Goal: Information Seeking & Learning: Learn about a topic

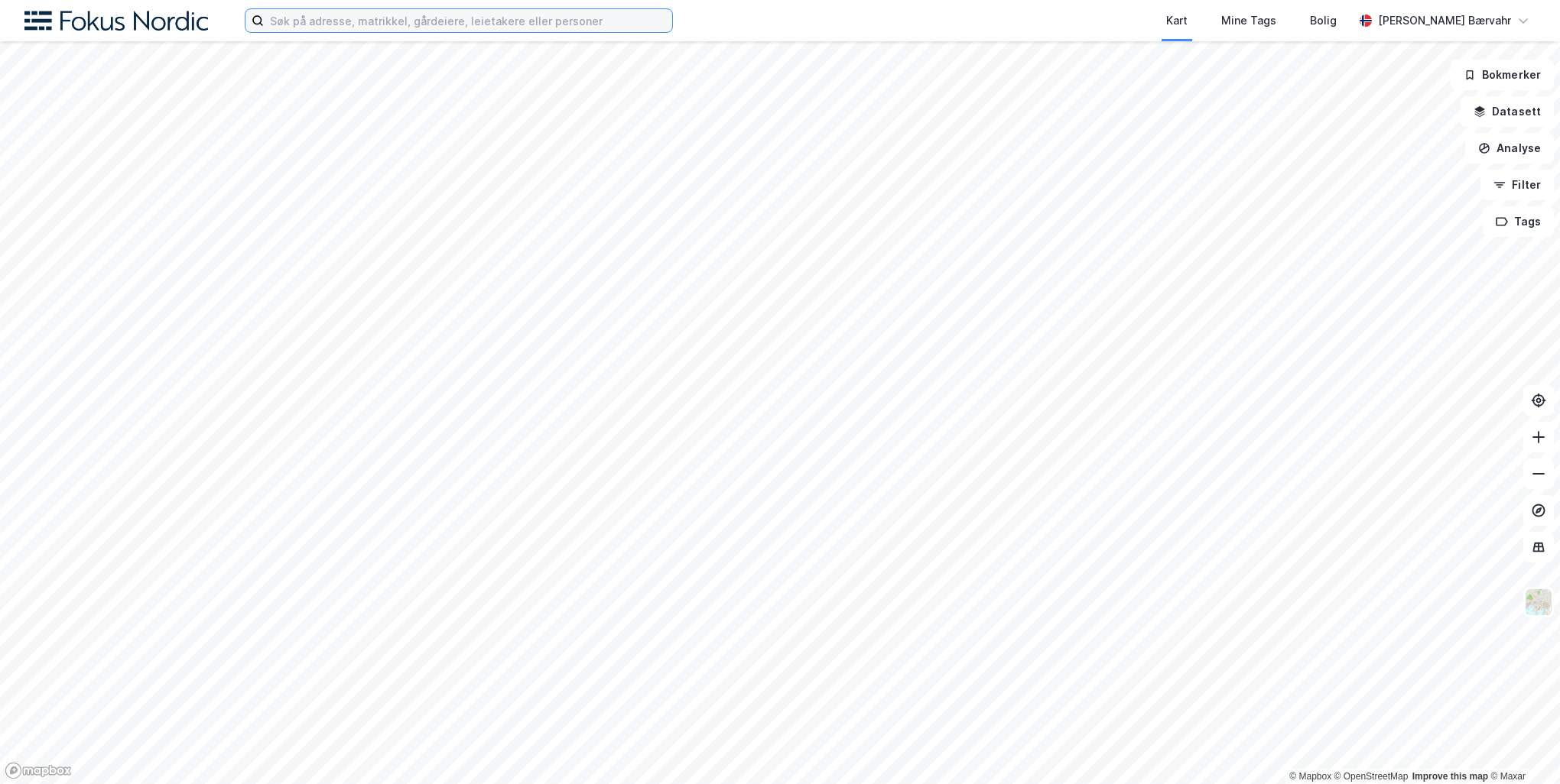
click at [476, 14] on input at bounding box center [467, 21] width 408 height 23
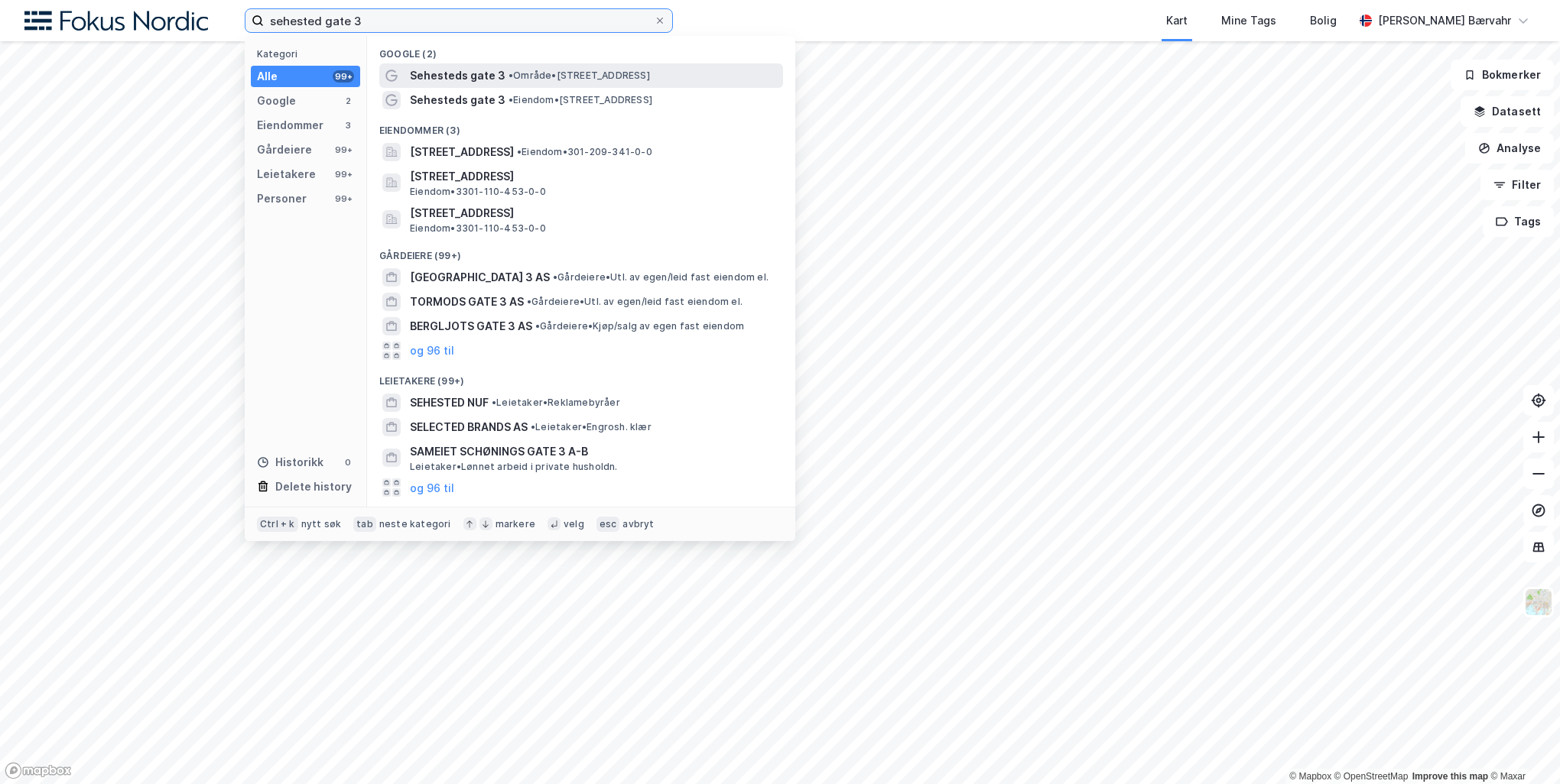
type input "sehested gate 3"
click at [502, 71] on div "Sehesteds gate 3 • Område • Sehesteds gate 3, 3045 Drammen" at bounding box center [595, 75] width 370 height 18
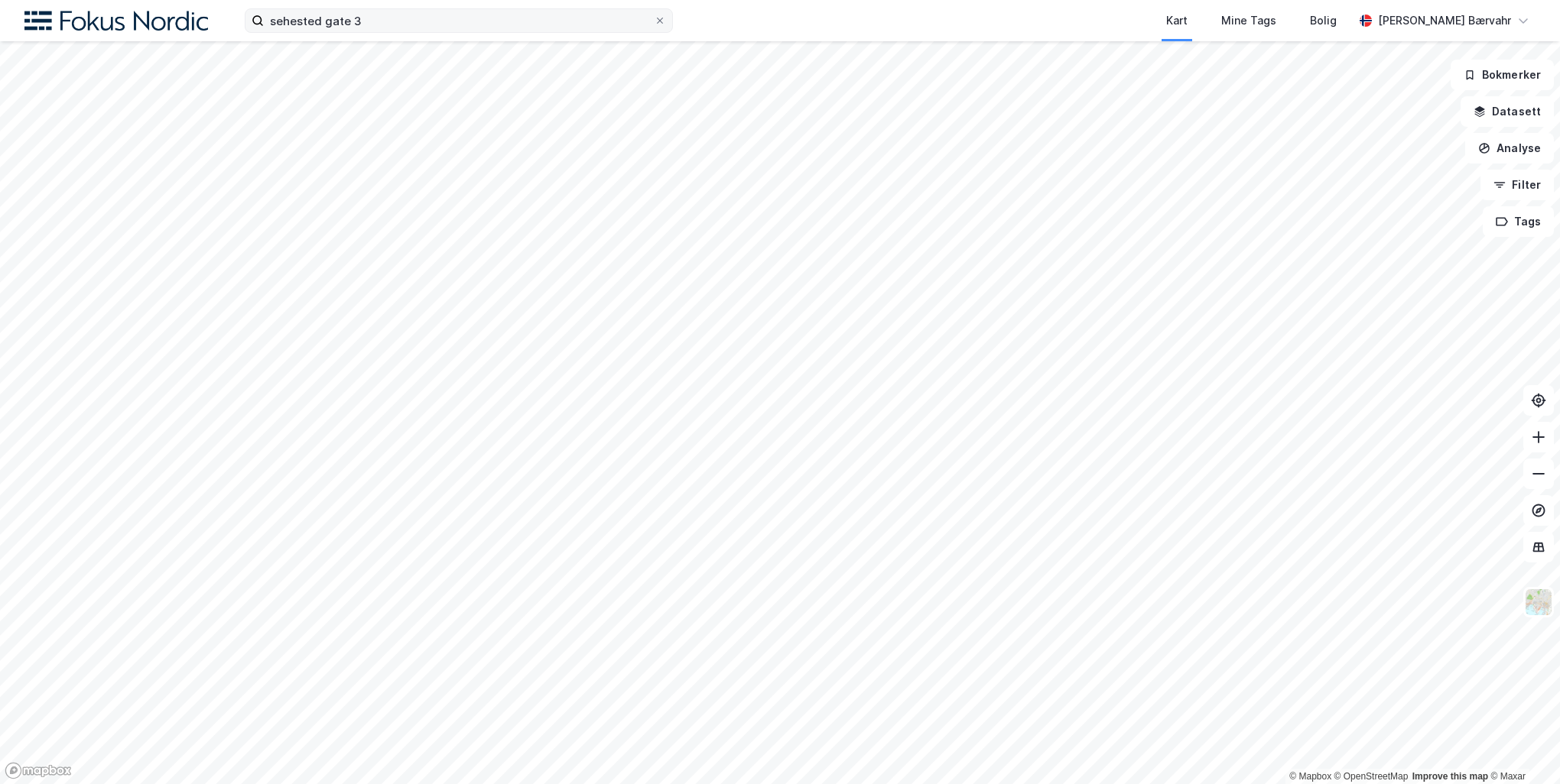
click at [415, 32] on label "sehested gate 3" at bounding box center [459, 21] width 429 height 24
click at [415, 32] on input "sehested gate 3" at bounding box center [458, 21] width 390 height 23
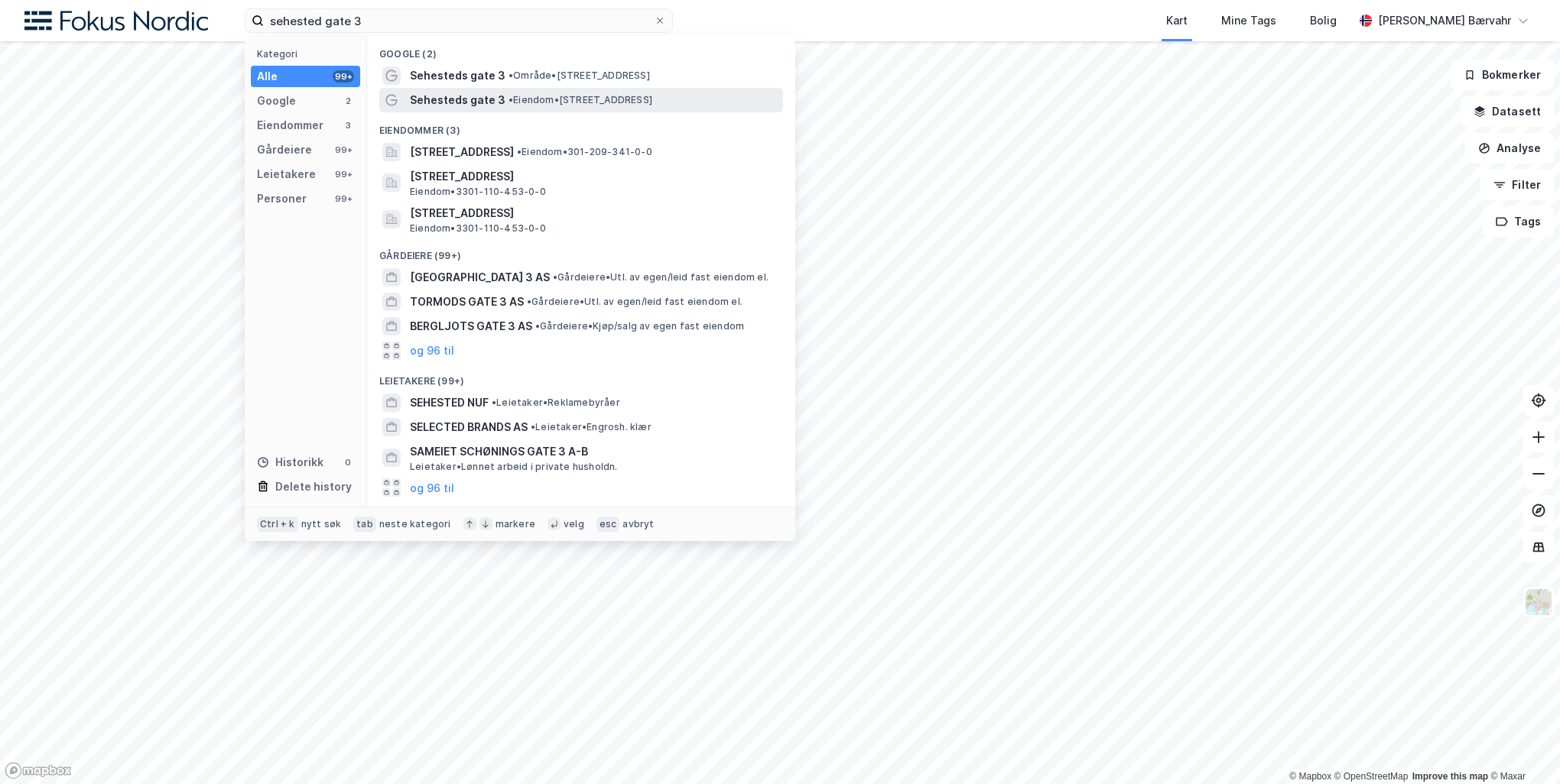
click at [462, 99] on span "Sehesteds gate 3" at bounding box center [457, 100] width 96 height 18
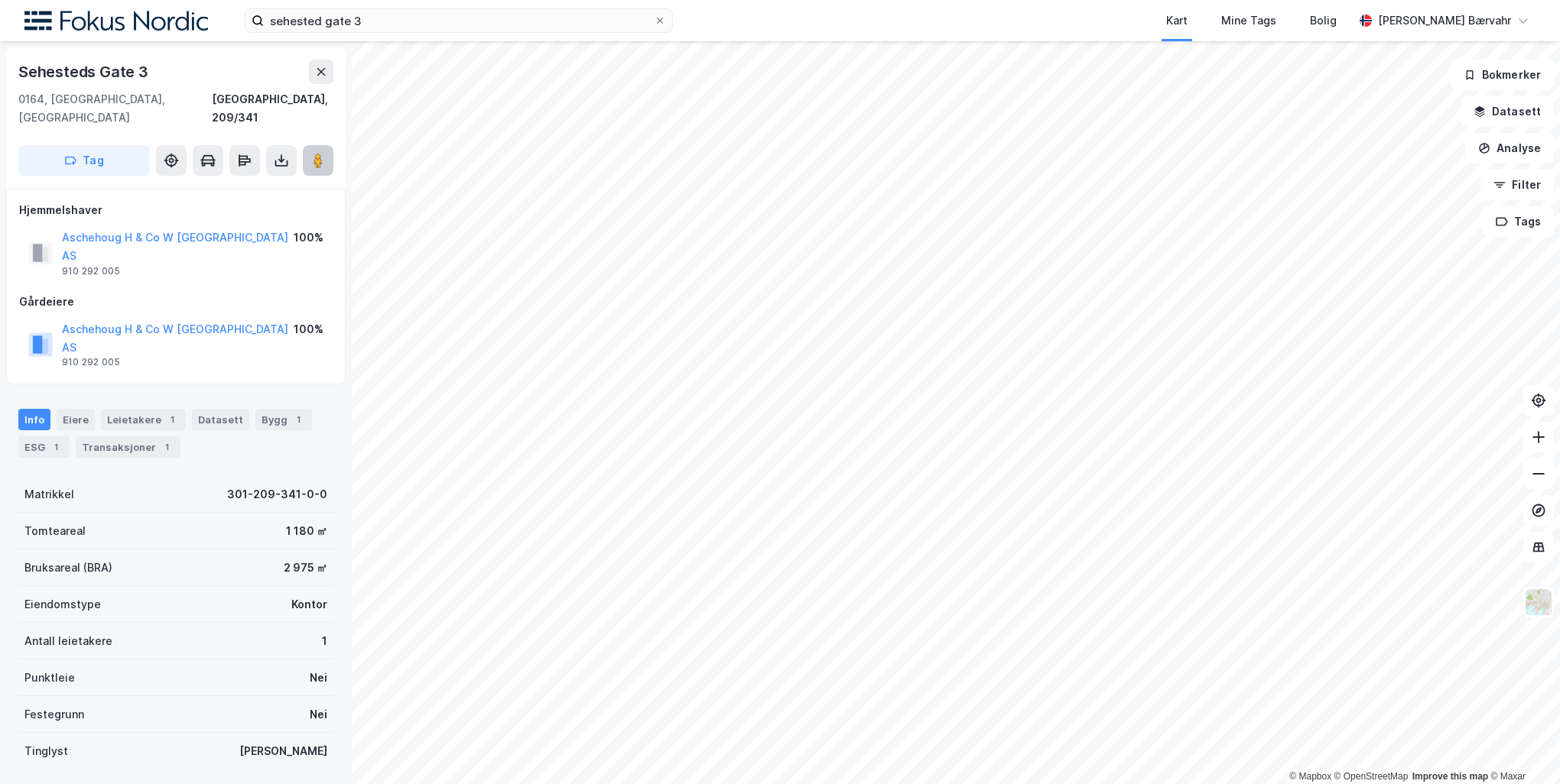
click at [313, 145] on button at bounding box center [319, 161] width 31 height 31
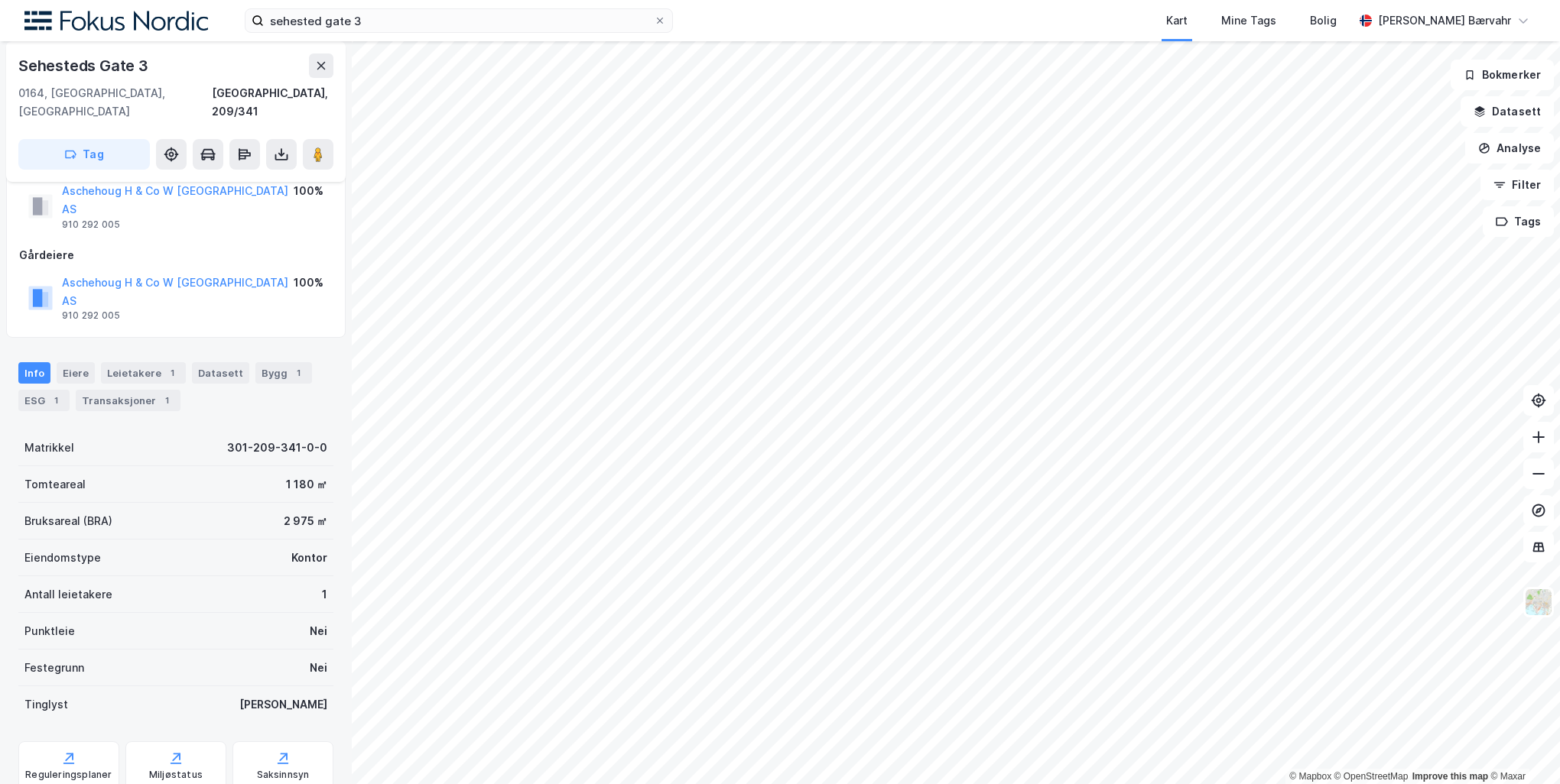
drag, startPoint x: 83, startPoint y: 318, endPoint x: 49, endPoint y: 419, distance: 106.6
click at [49, 466] on div "Tomteareal 1 180 ㎡" at bounding box center [176, 485] width 315 height 37
click at [127, 390] on div "Transaksjoner 1" at bounding box center [128, 400] width 105 height 22
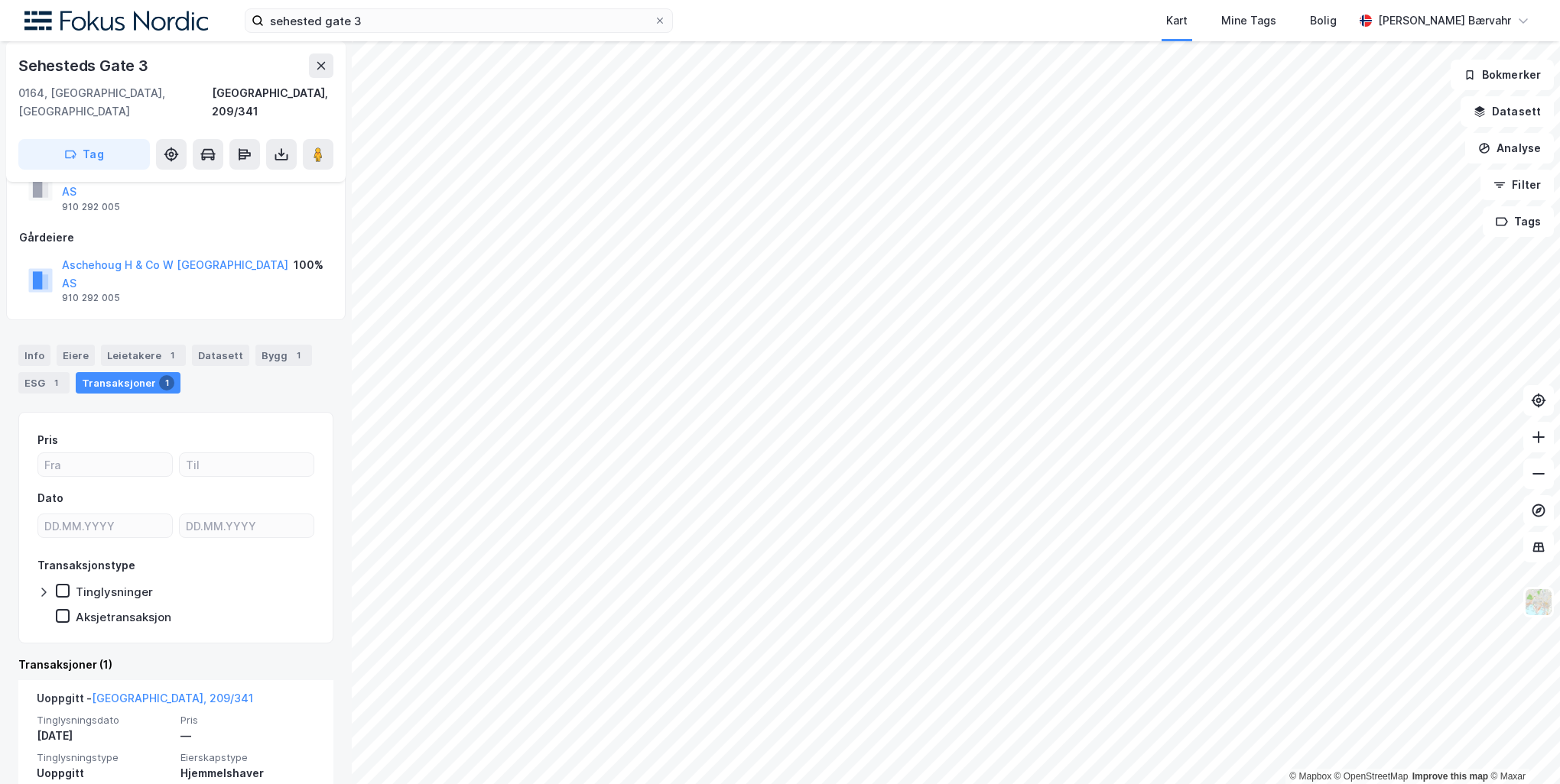
scroll to position [90, 0]
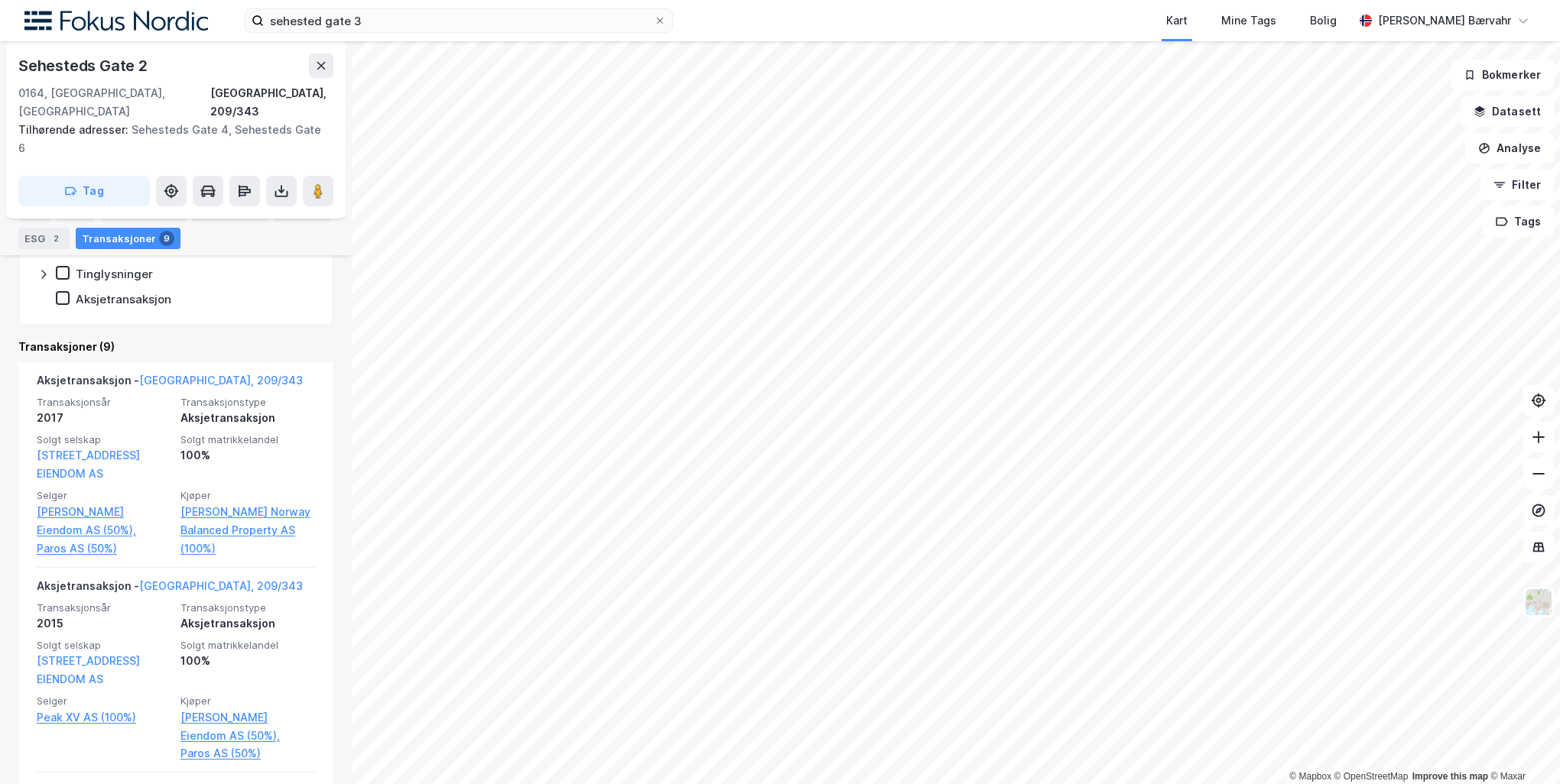
scroll to position [306, 0]
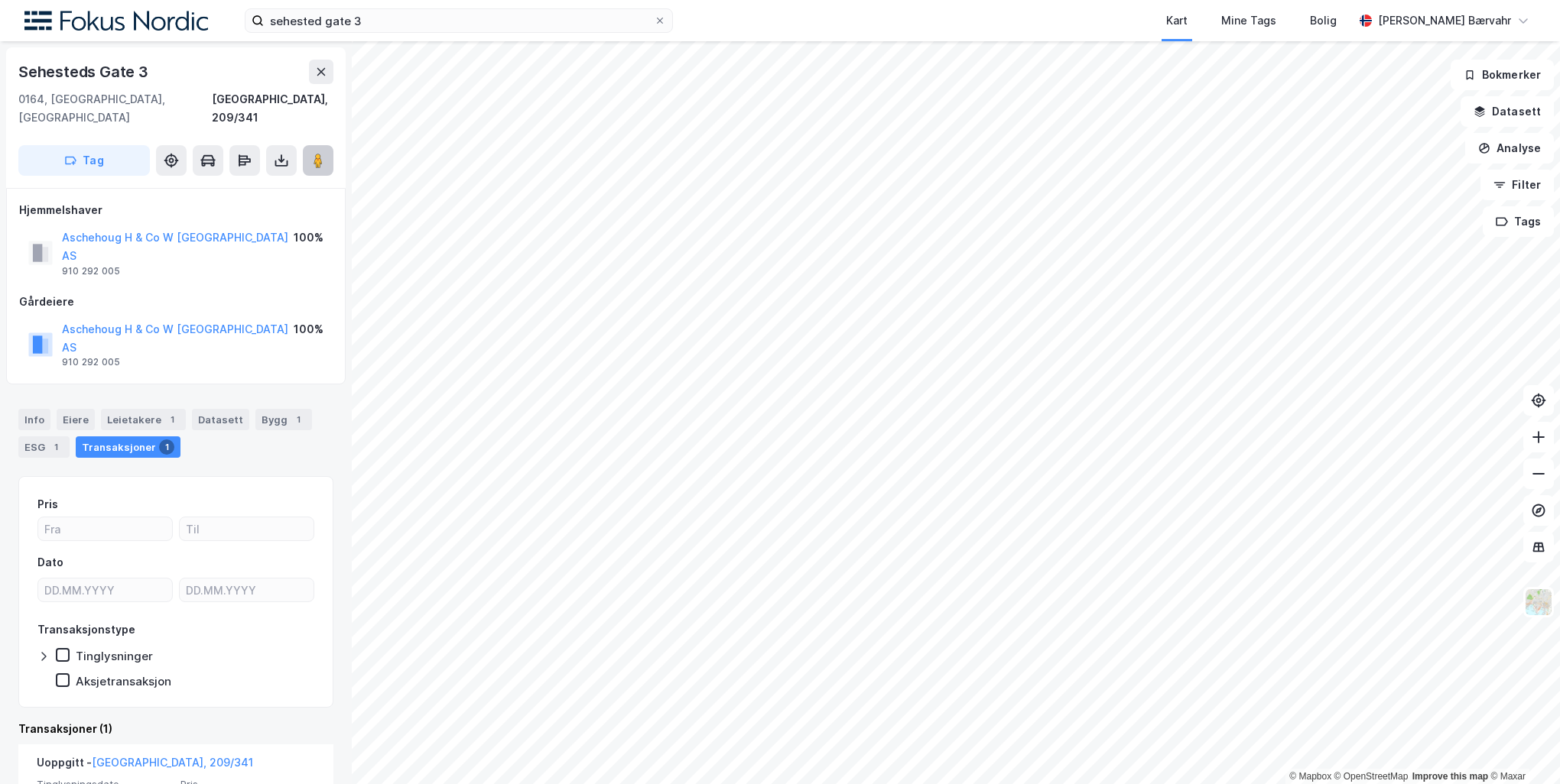
click at [327, 145] on button at bounding box center [319, 161] width 31 height 31
drag, startPoint x: 214, startPoint y: 286, endPoint x: 214, endPoint y: 269, distance: 17.0
click at [214, 293] on div "Gårdeiere" at bounding box center [176, 301] width 313 height 18
click at [0, 0] on button "Aschehoug H & Co W Nygaard AS" at bounding box center [0, 0] width 0 height 0
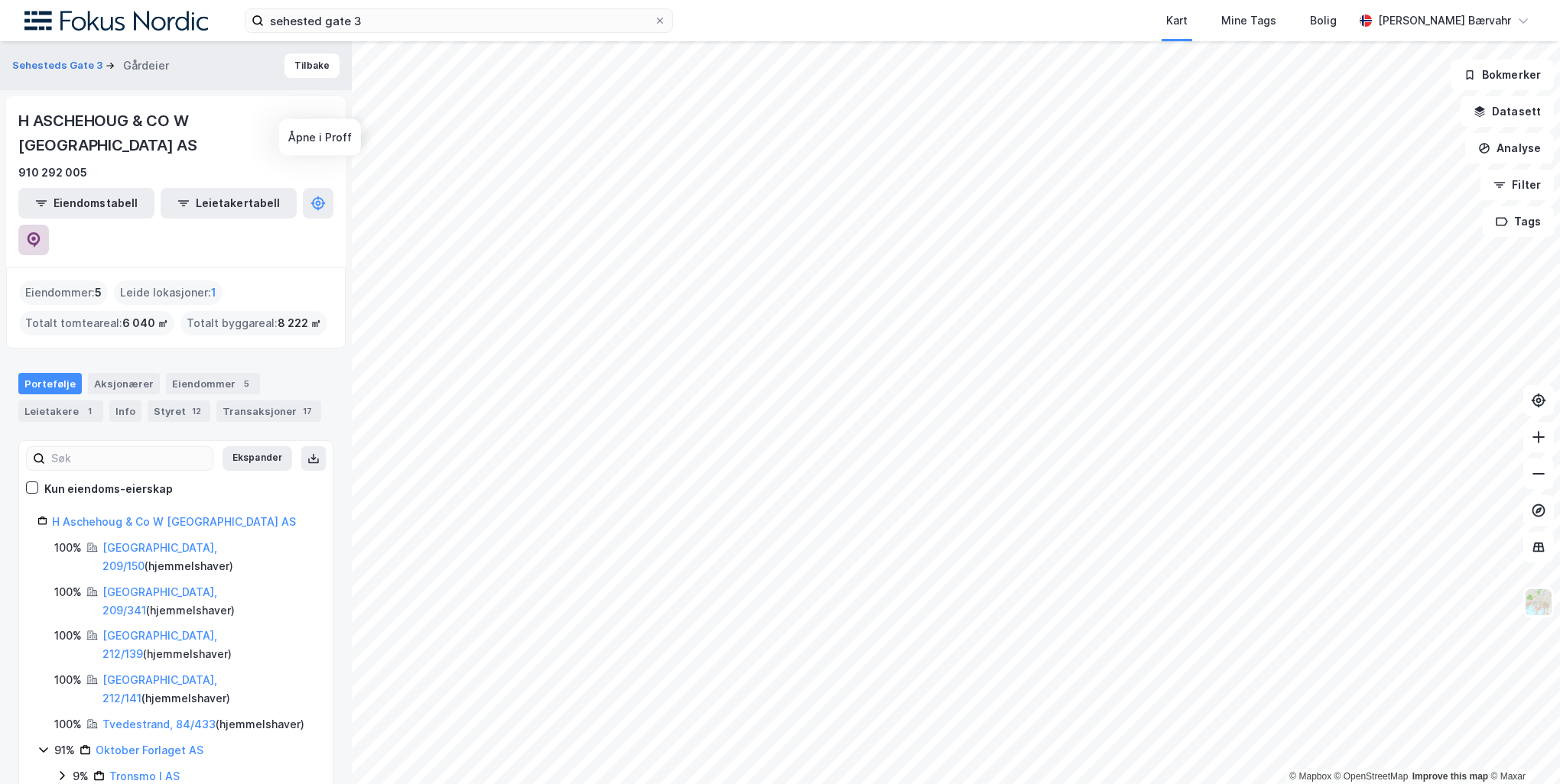
click at [49, 225] on button at bounding box center [34, 240] width 31 height 31
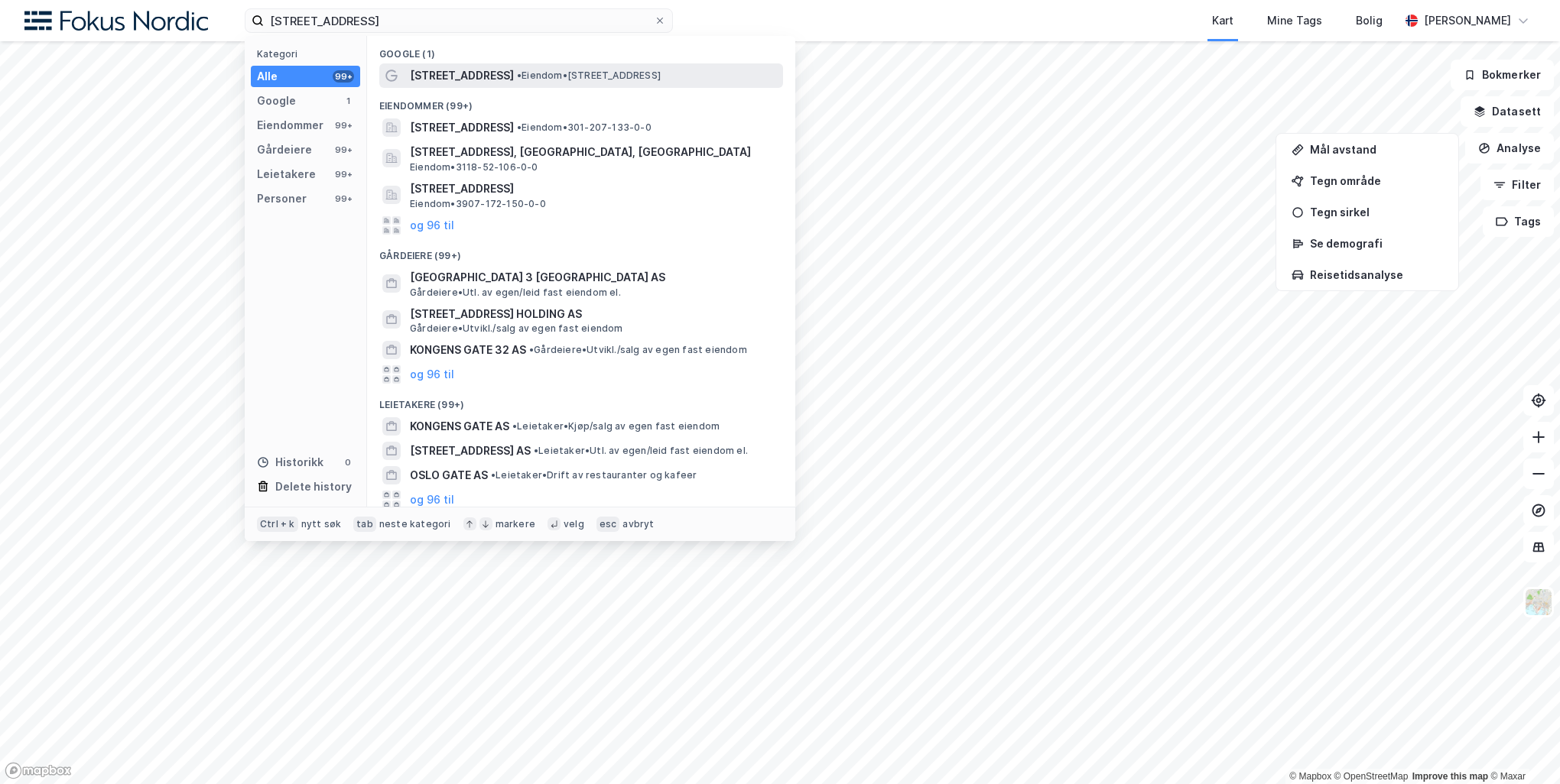
type input "[STREET_ADDRESS]"
click at [561, 69] on div "[STREET_ADDRESS] • Eiendom • [STREET_ADDRESS]" at bounding box center [595, 75] width 370 height 18
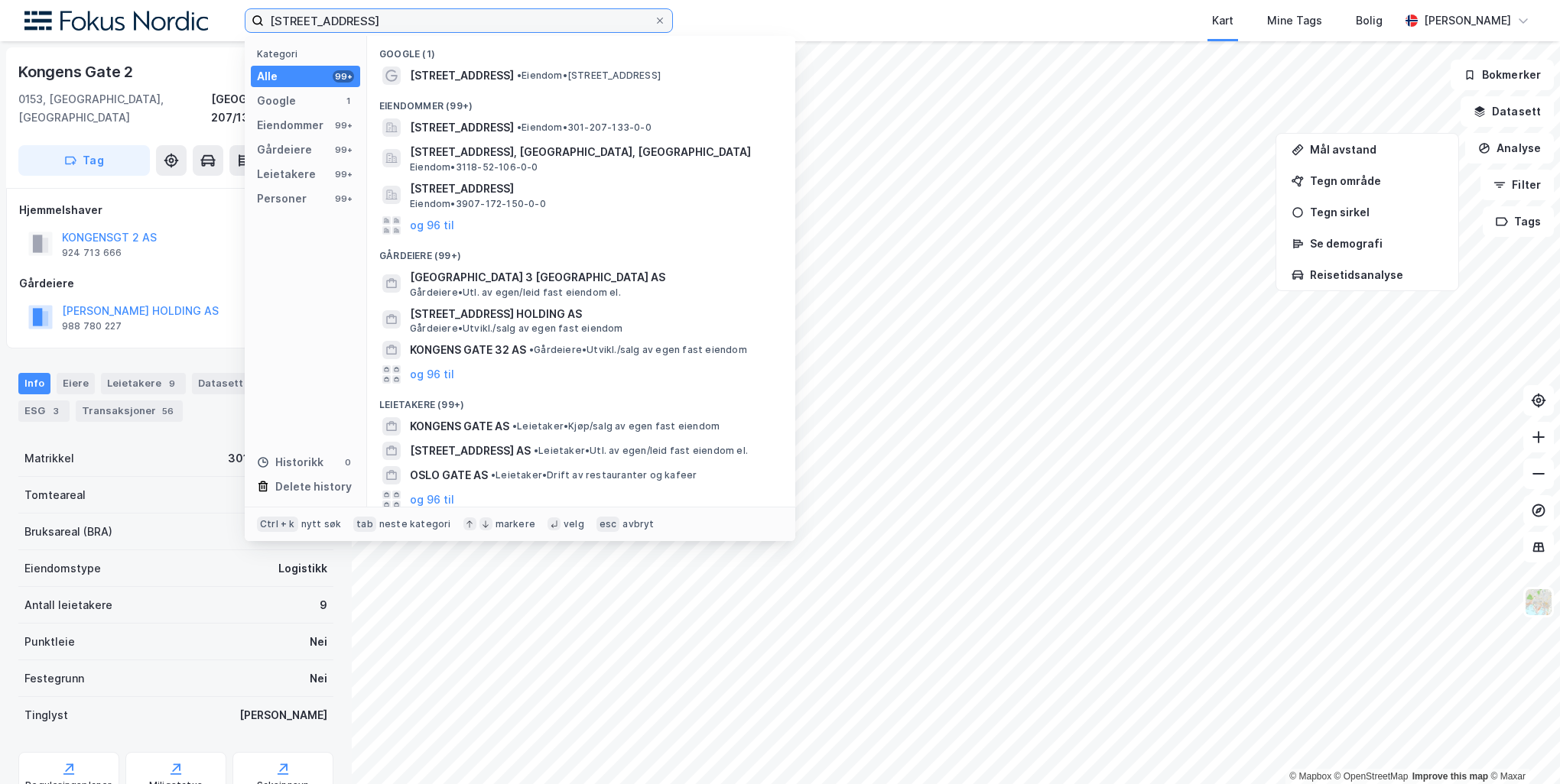
click at [480, 24] on input "Kongens gate 2 oslo" at bounding box center [458, 21] width 390 height 23
click at [169, 65] on div "Kongens Gate 2" at bounding box center [176, 71] width 315 height 24
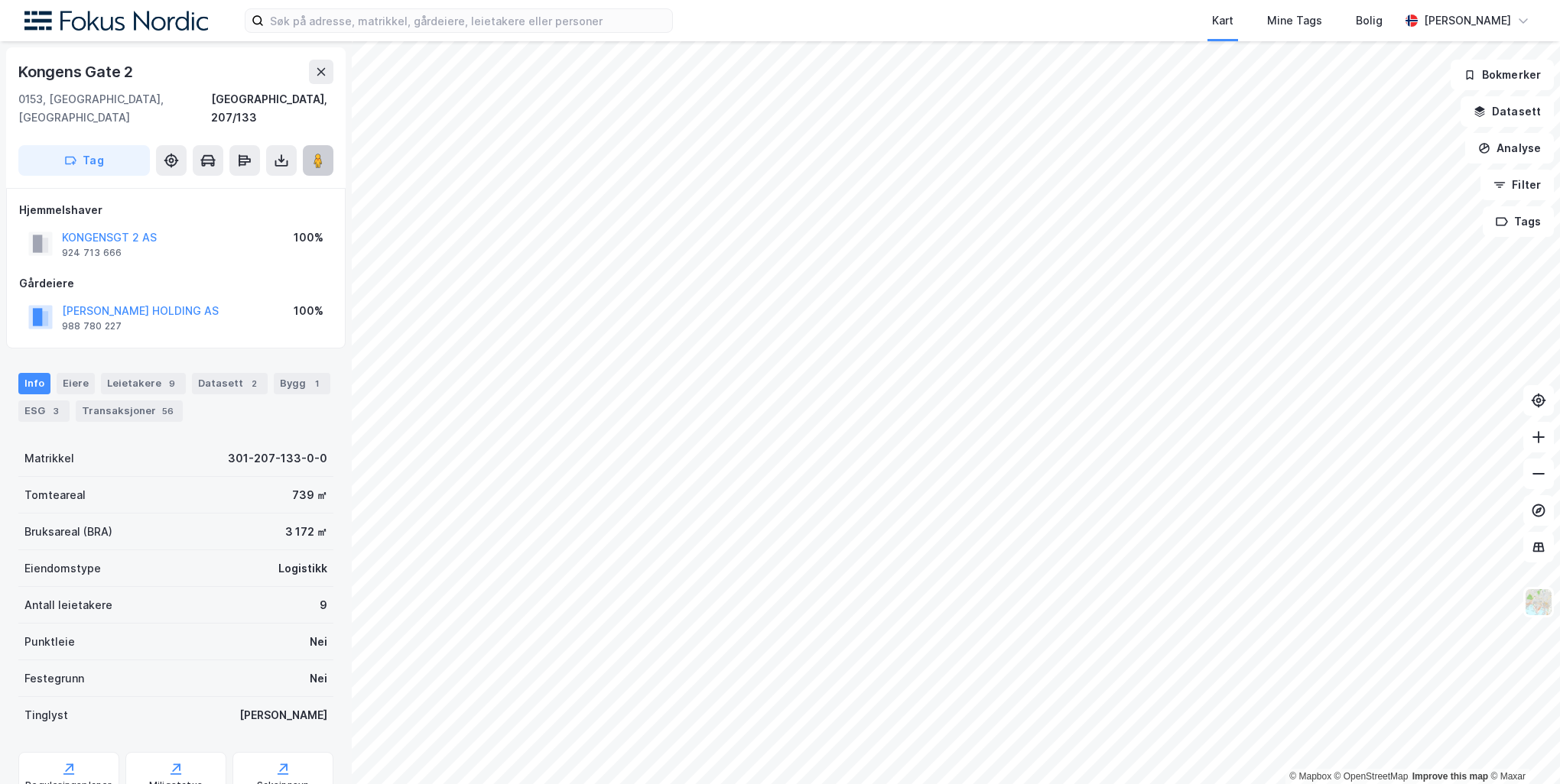
click at [312, 153] on icon at bounding box center [319, 161] width 15 height 15
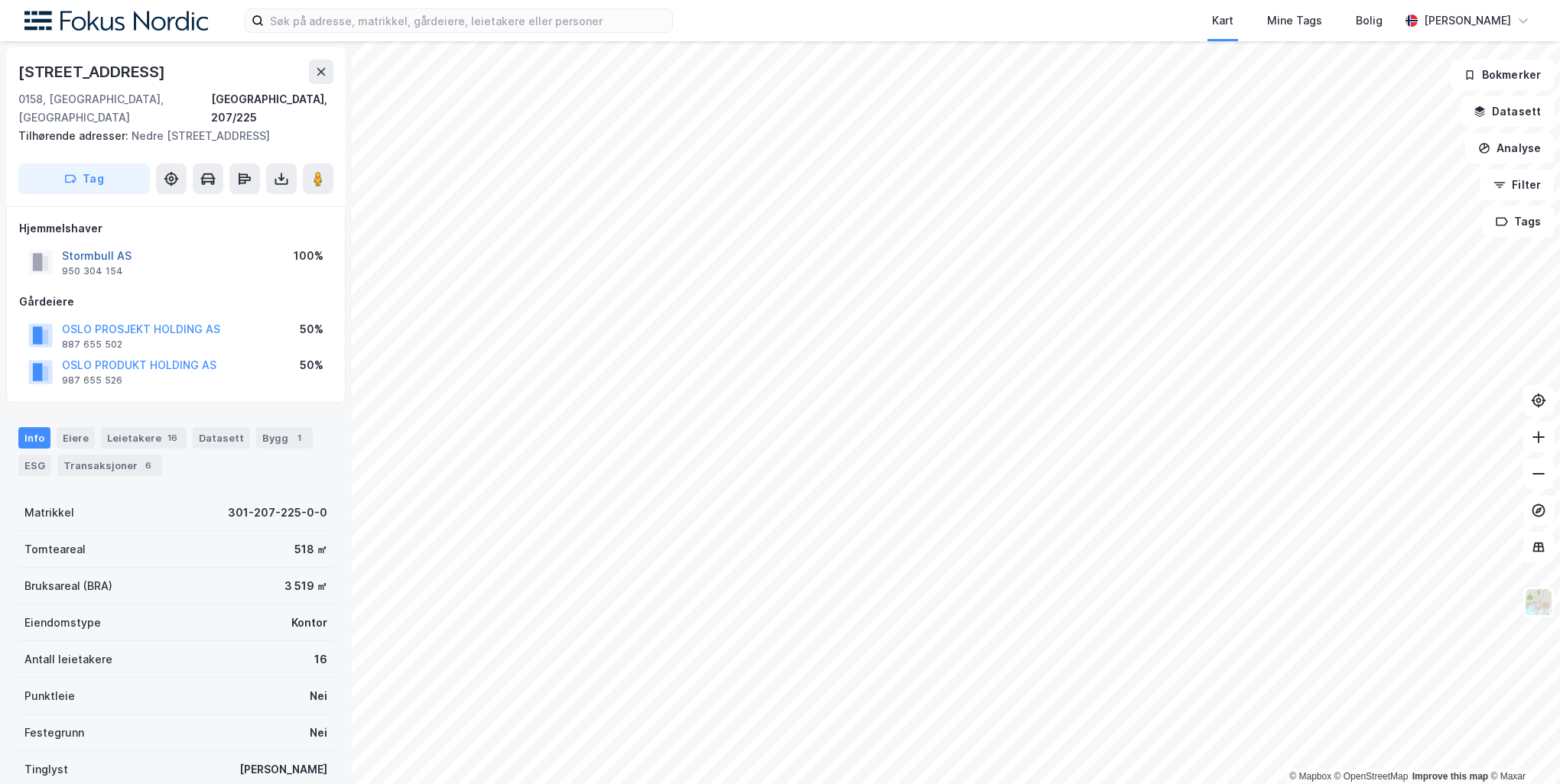
click at [0, 0] on button "Stormbull AS" at bounding box center [0, 0] width 0 height 0
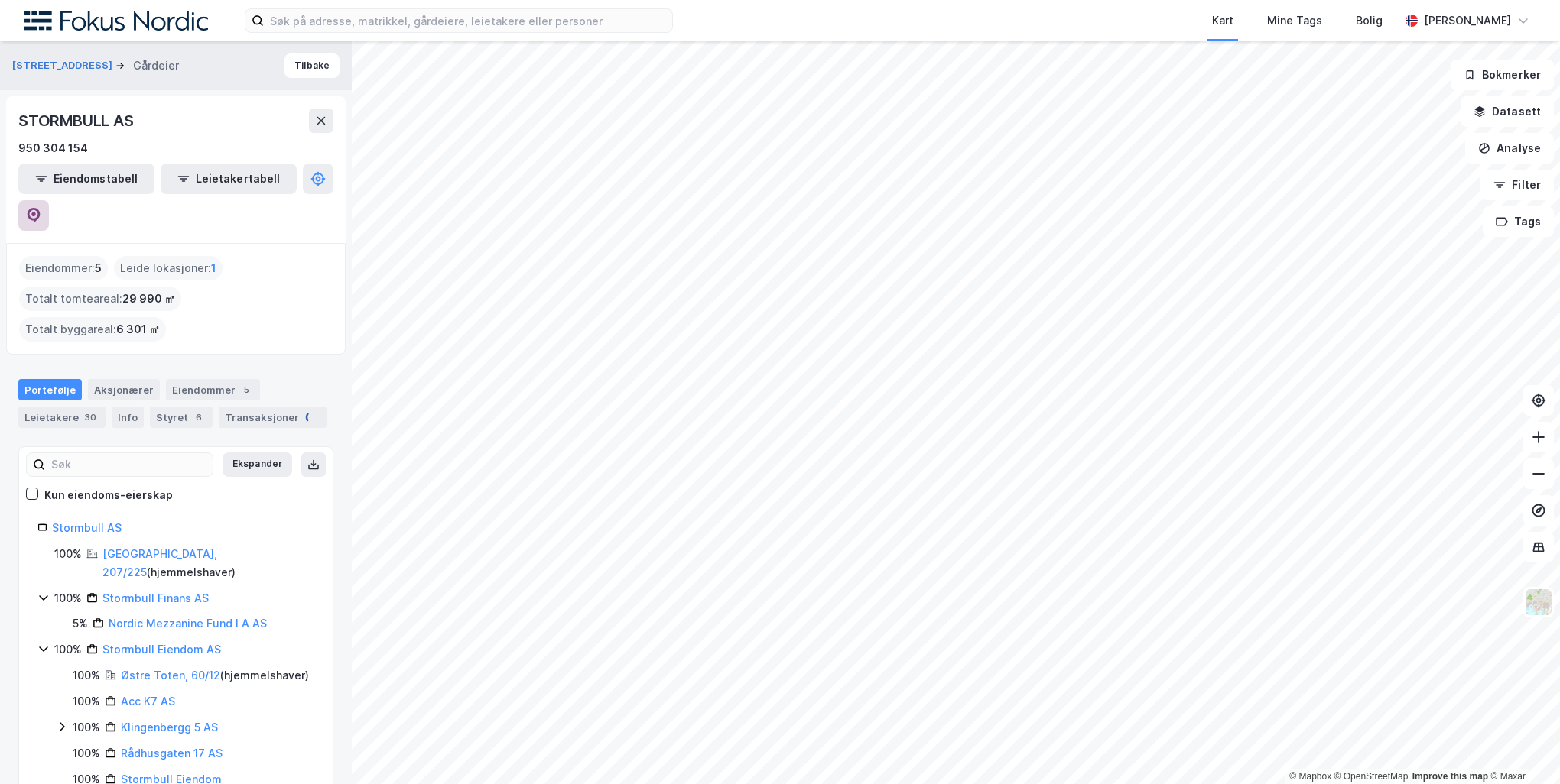
click at [41, 208] on icon at bounding box center [34, 216] width 15 height 15
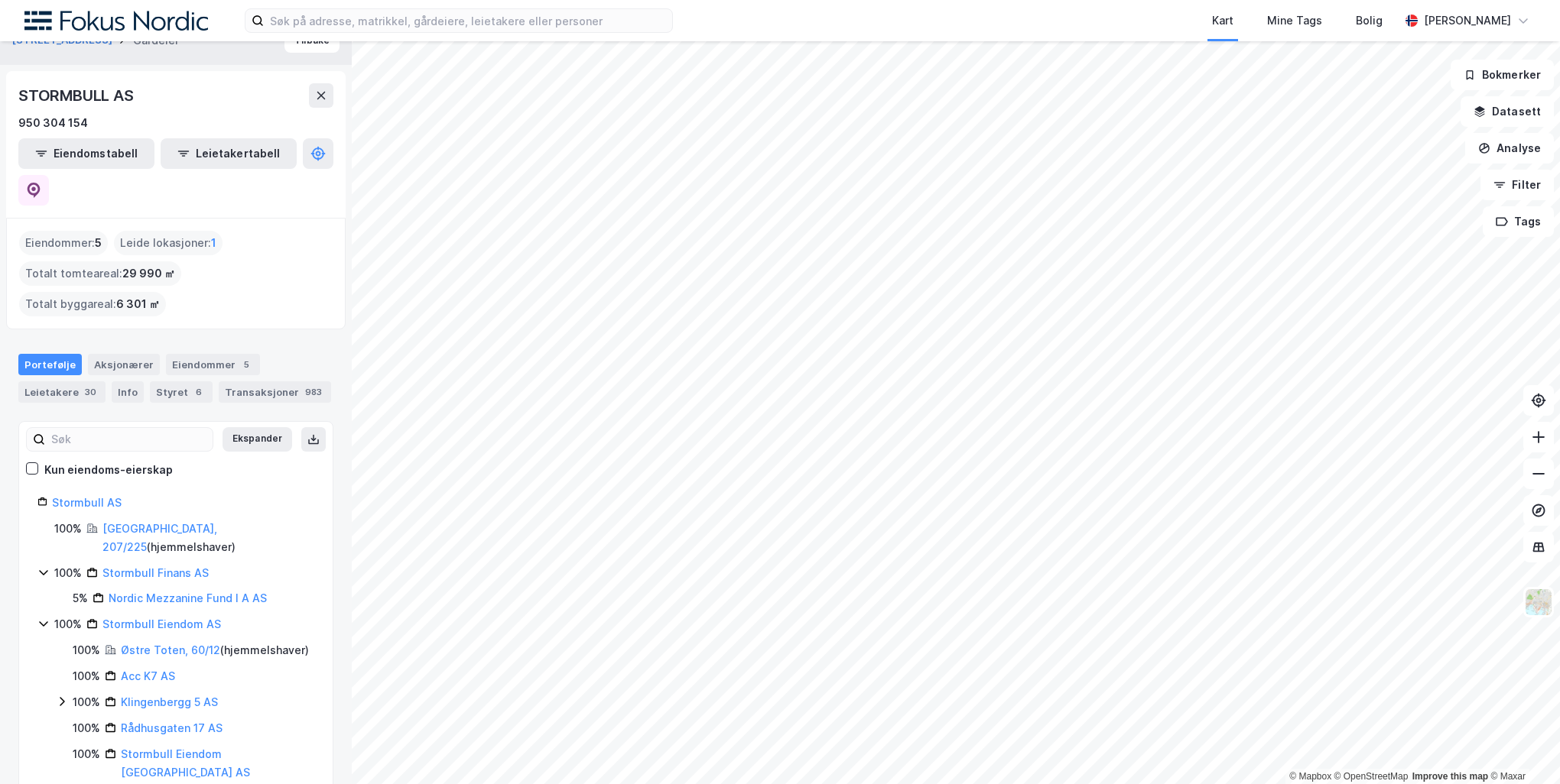
click at [670, 784] on html "Kart Mine Tags Bolig [PERSON_NAME] © Mapbox © OpenStreetMap Improve this map © …" at bounding box center [780, 392] width 1560 height 784
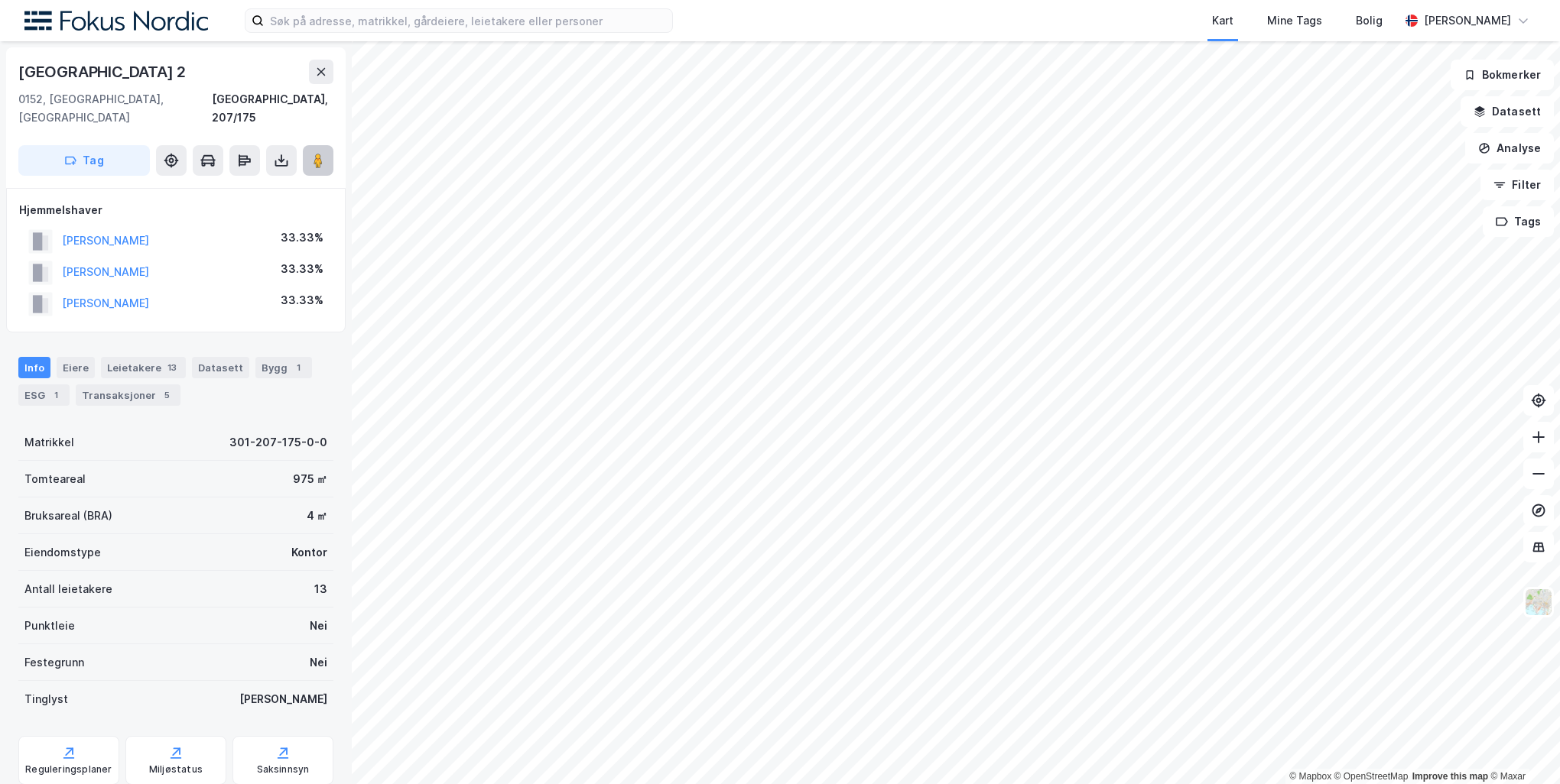
click at [313, 153] on image at bounding box center [318, 161] width 9 height 15
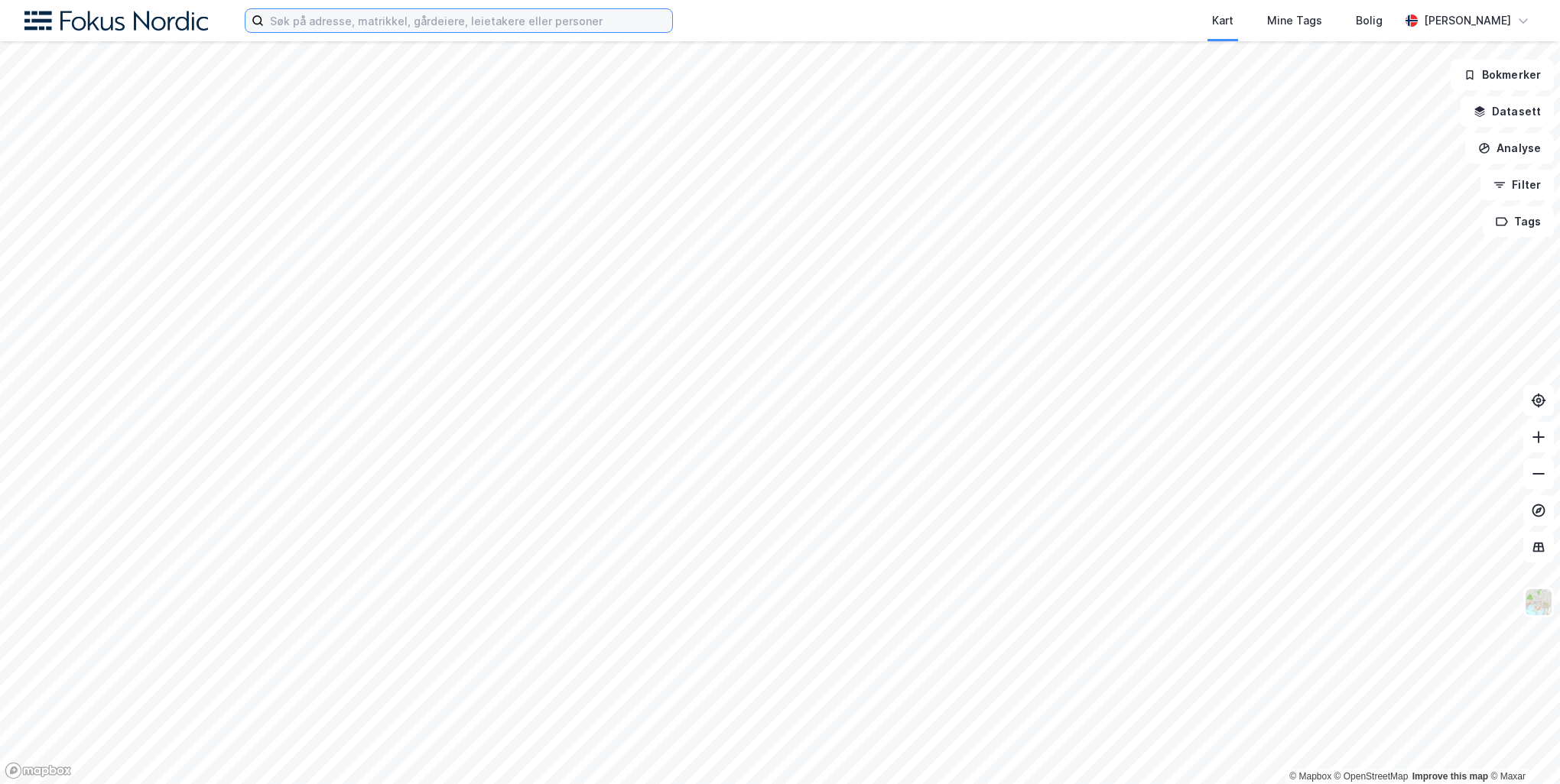
click at [398, 24] on input at bounding box center [467, 21] width 408 height 23
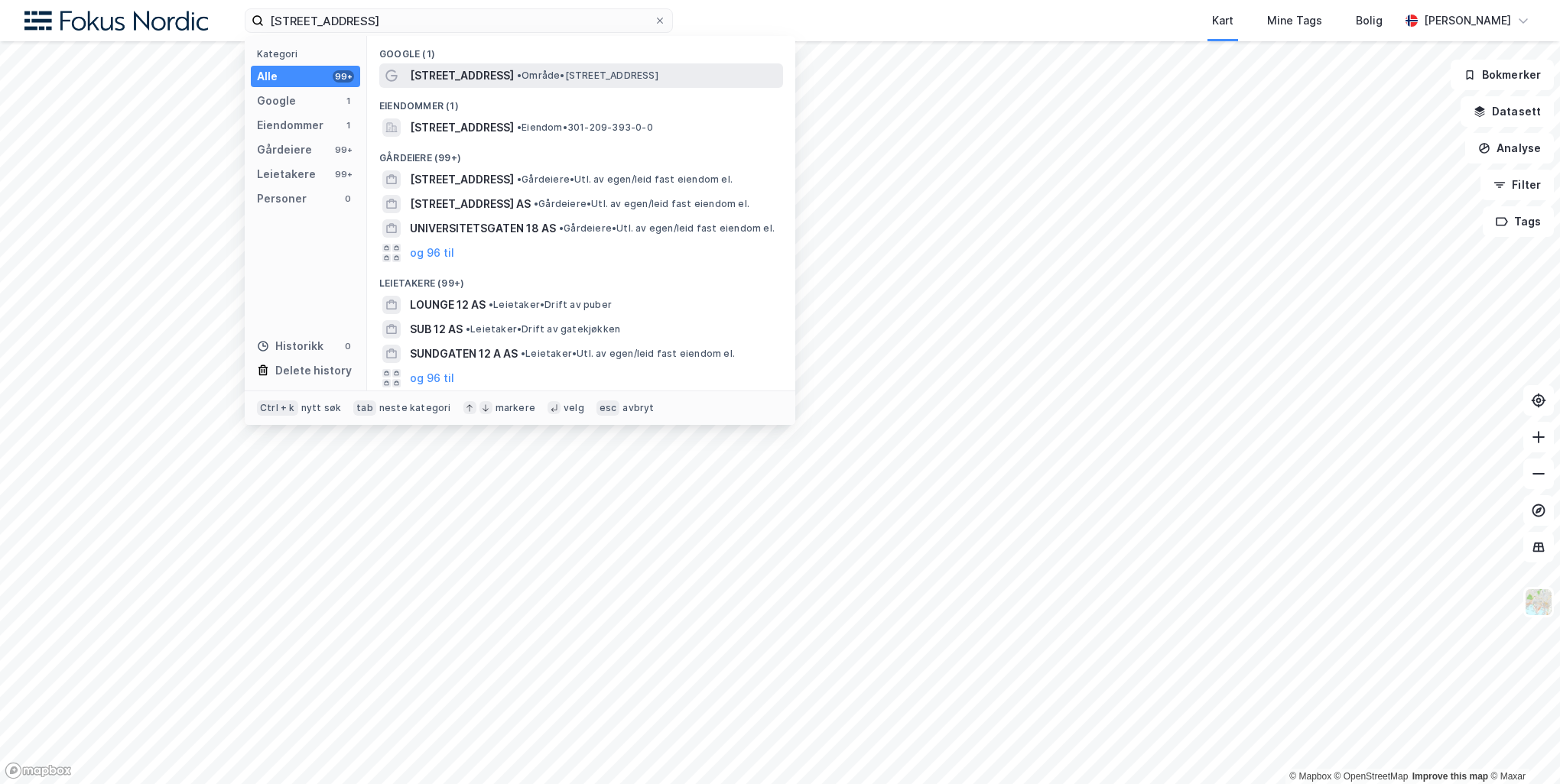
click at [613, 71] on span "• Område • Universitetsgata 12, 0164 Oslo" at bounding box center [588, 76] width 141 height 12
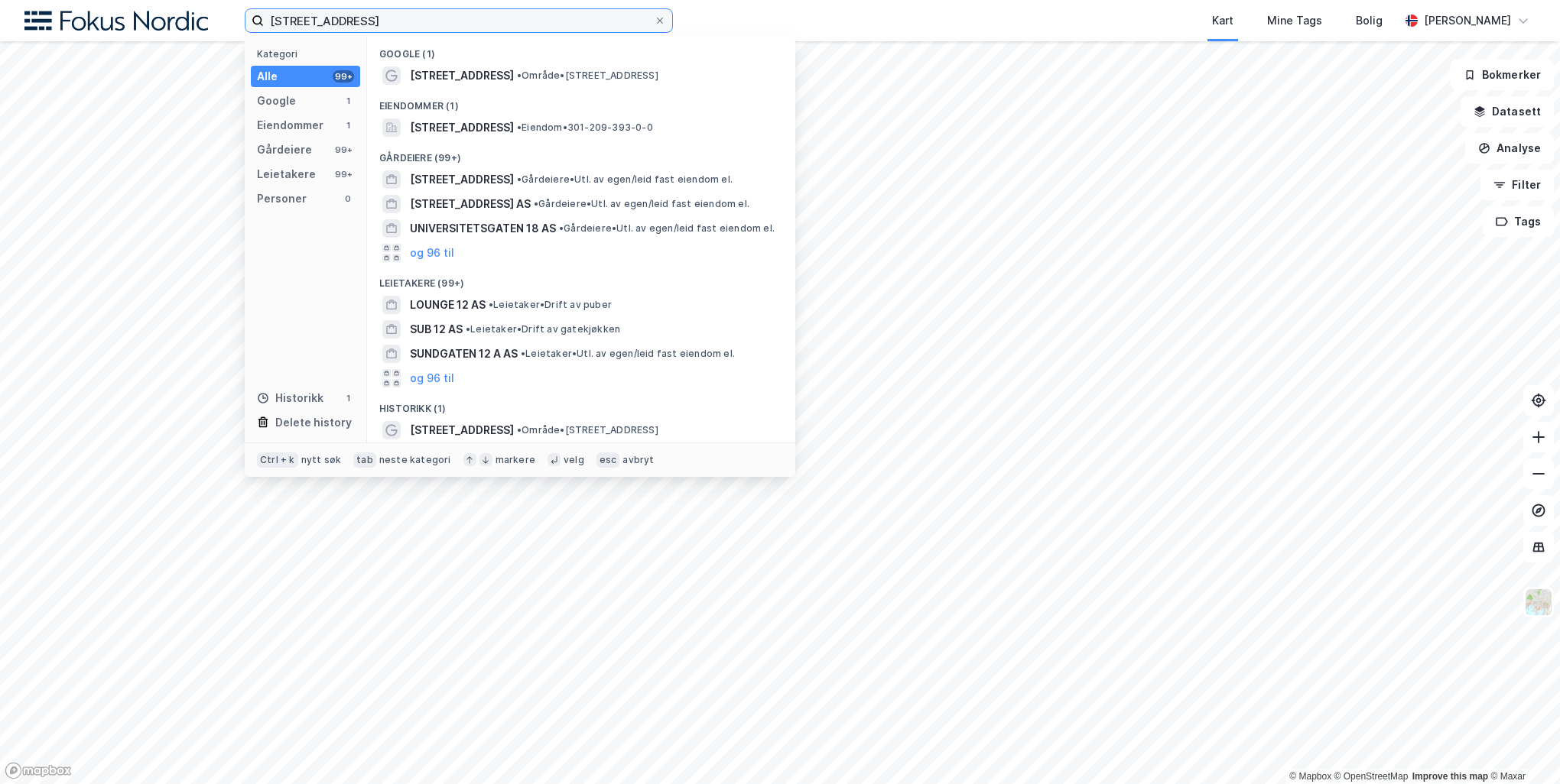
click at [409, 20] on input "universitetsgata 12" at bounding box center [458, 21] width 390 height 23
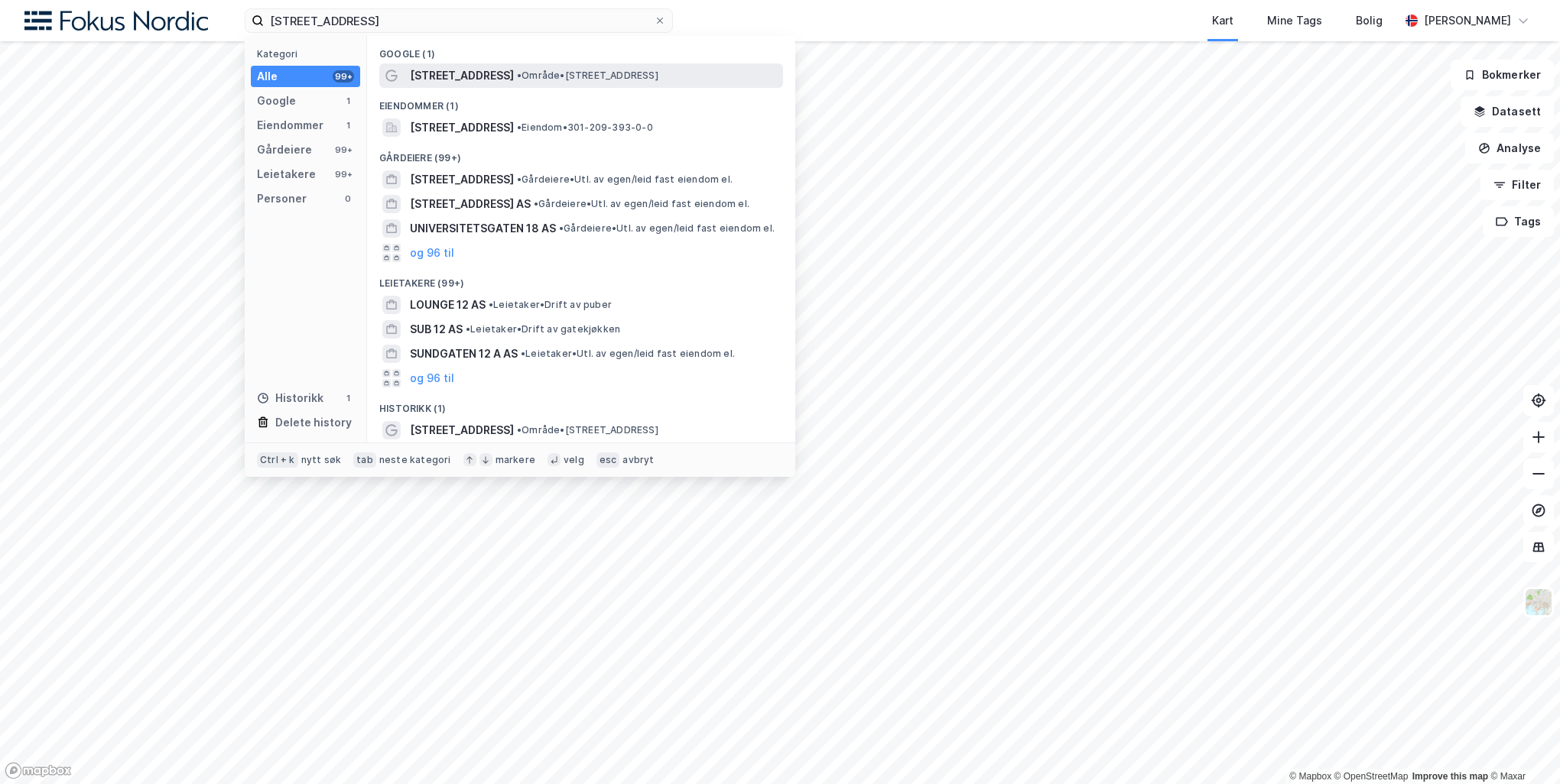
click at [438, 75] on span "Universitetsgata 12" at bounding box center [461, 75] width 104 height 18
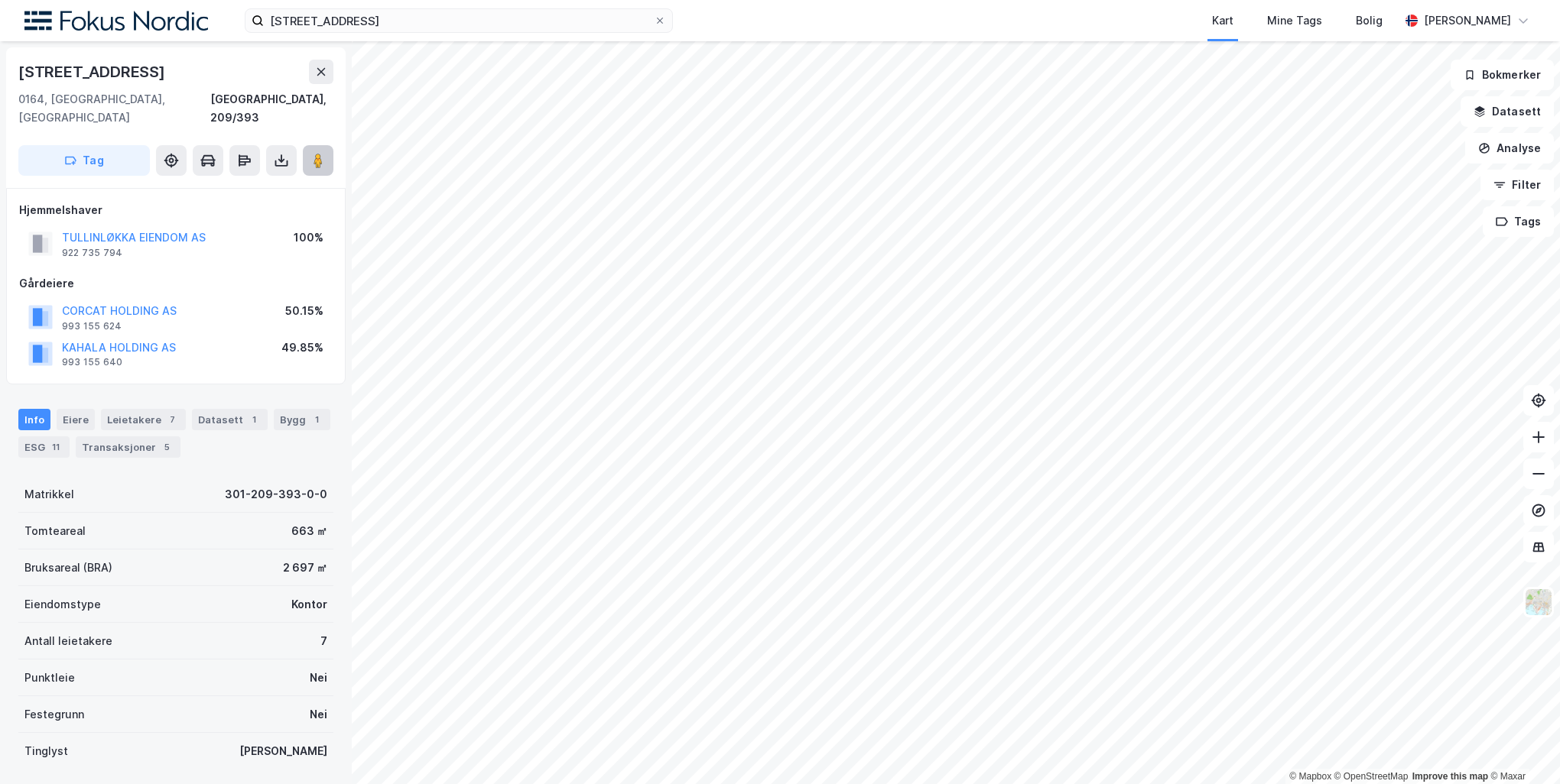
click at [303, 145] on button at bounding box center [319, 161] width 31 height 31
click at [115, 436] on div "Transaksjoner 5" at bounding box center [128, 447] width 105 height 22
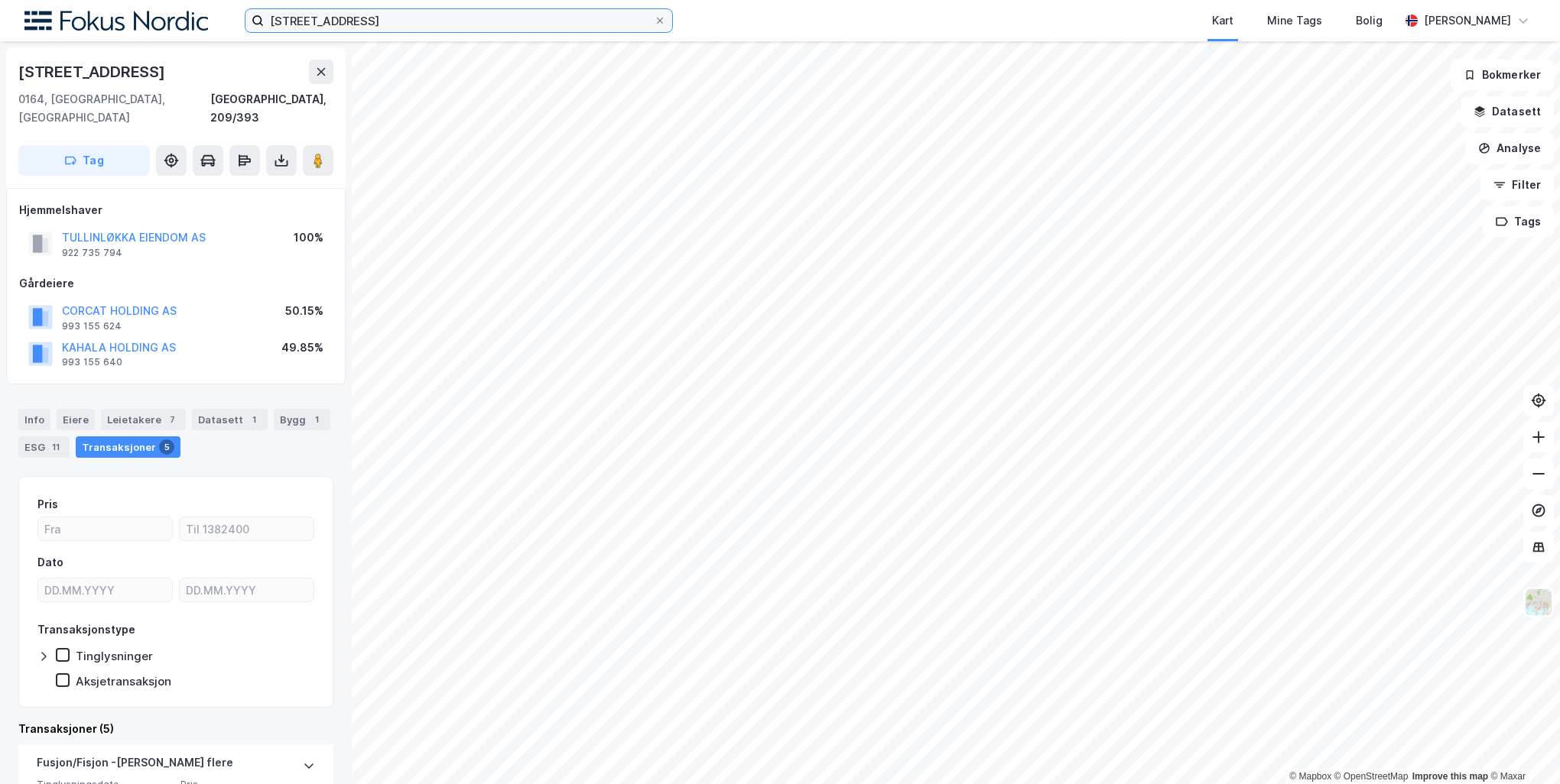
click at [496, 20] on input "universitetsgata 12" at bounding box center [458, 21] width 390 height 23
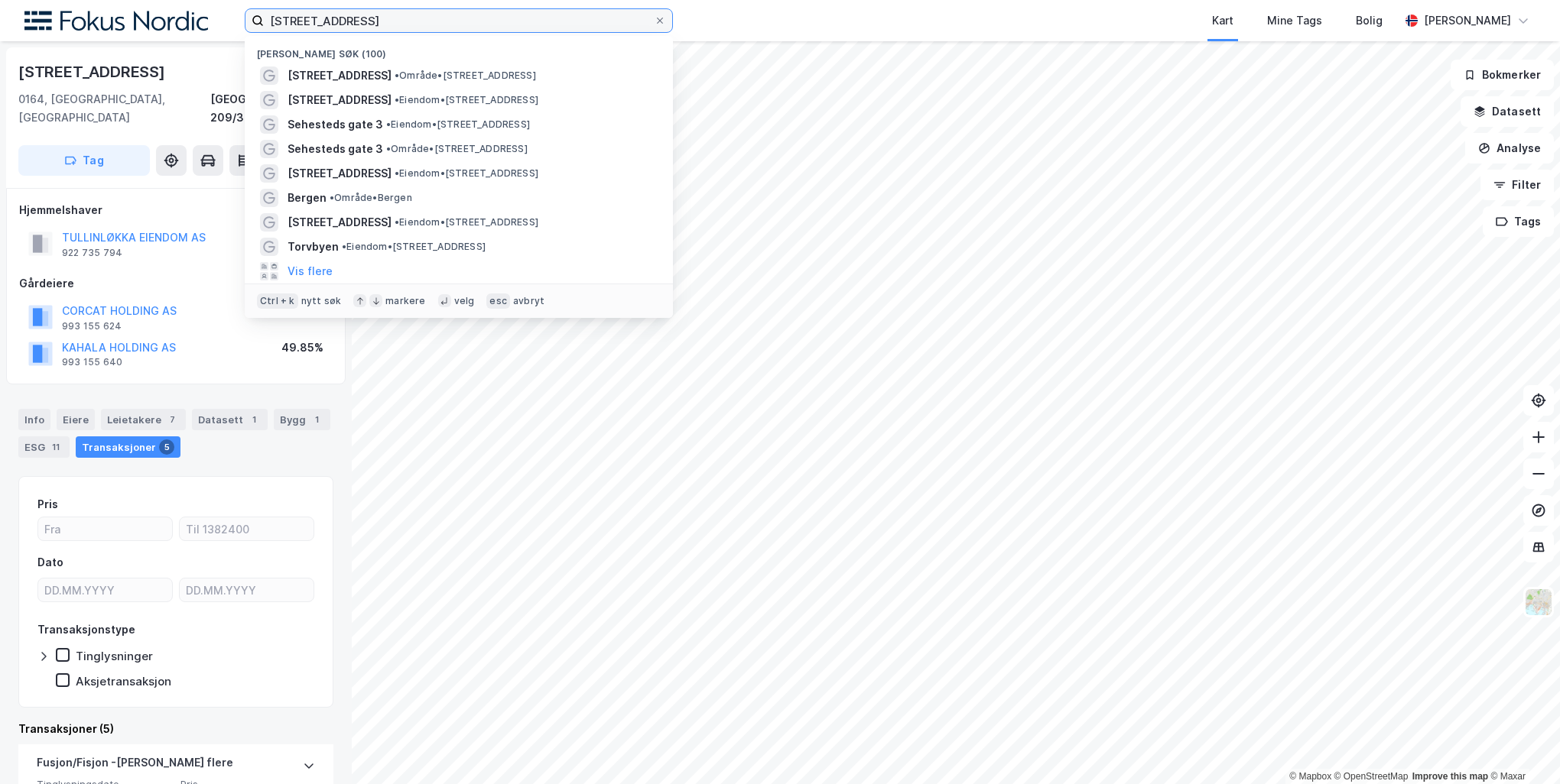
click at [496, 20] on input "universitetsgata 12" at bounding box center [458, 21] width 390 height 23
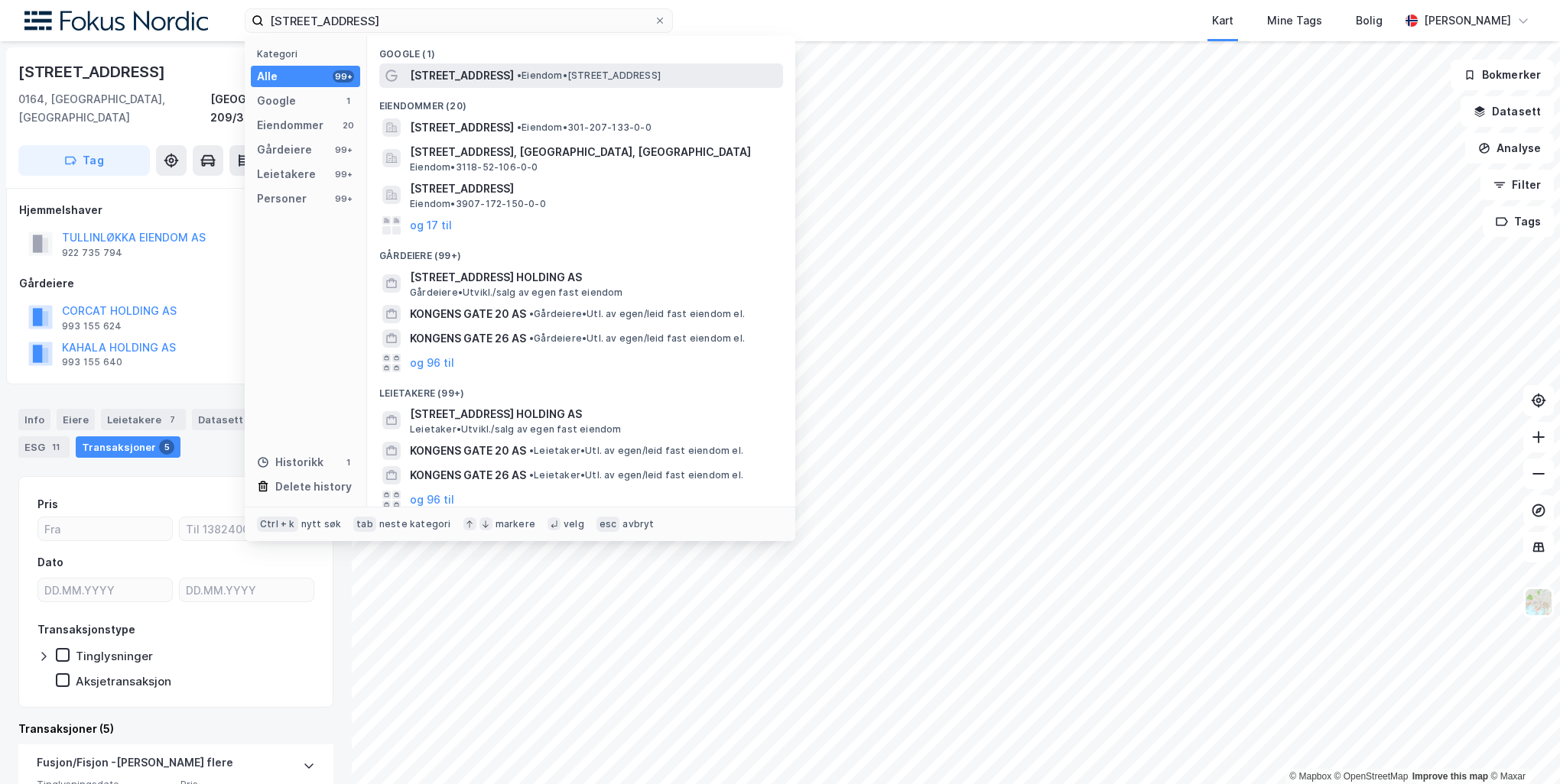
click at [547, 82] on div "Kongens gate 2 • Eiendom • Kongens gate 2, 0153 Oslo" at bounding box center [595, 75] width 370 height 18
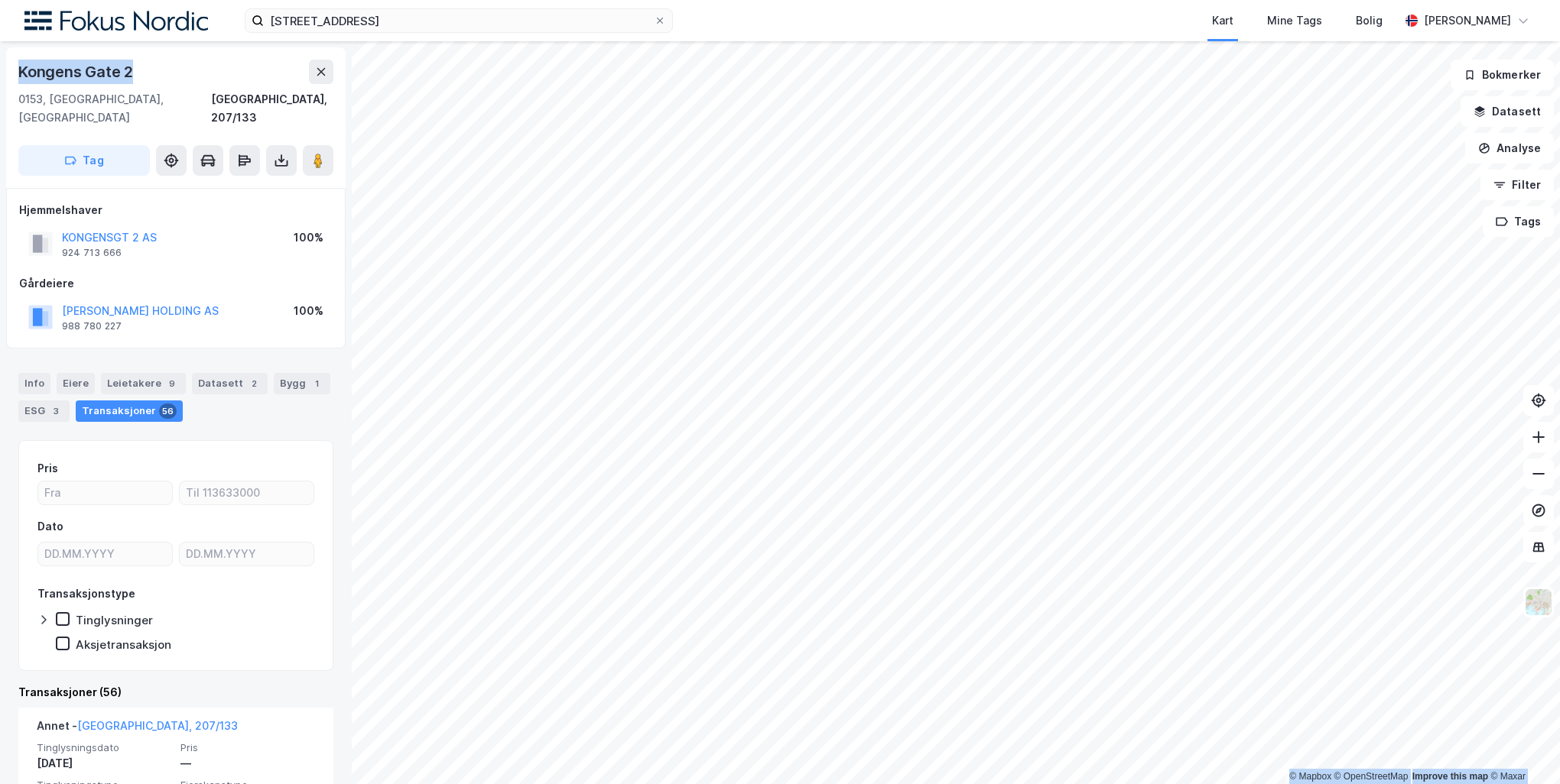
drag, startPoint x: 114, startPoint y: 65, endPoint x: -67, endPoint y: 56, distance: 181.2
click at [0, 56] on html "kongens gate 2 Kart Mine Tags Bolig Peder Norseng Bærvahr © Mapbox © OpenStreet…" at bounding box center [780, 392] width 1560 height 784
copy div "© Mapbox © OpenStreetMap Improve this map © Maxar Kongens Gate 2"
click at [370, 30] on input "kongens gate 2" at bounding box center [458, 21] width 390 height 23
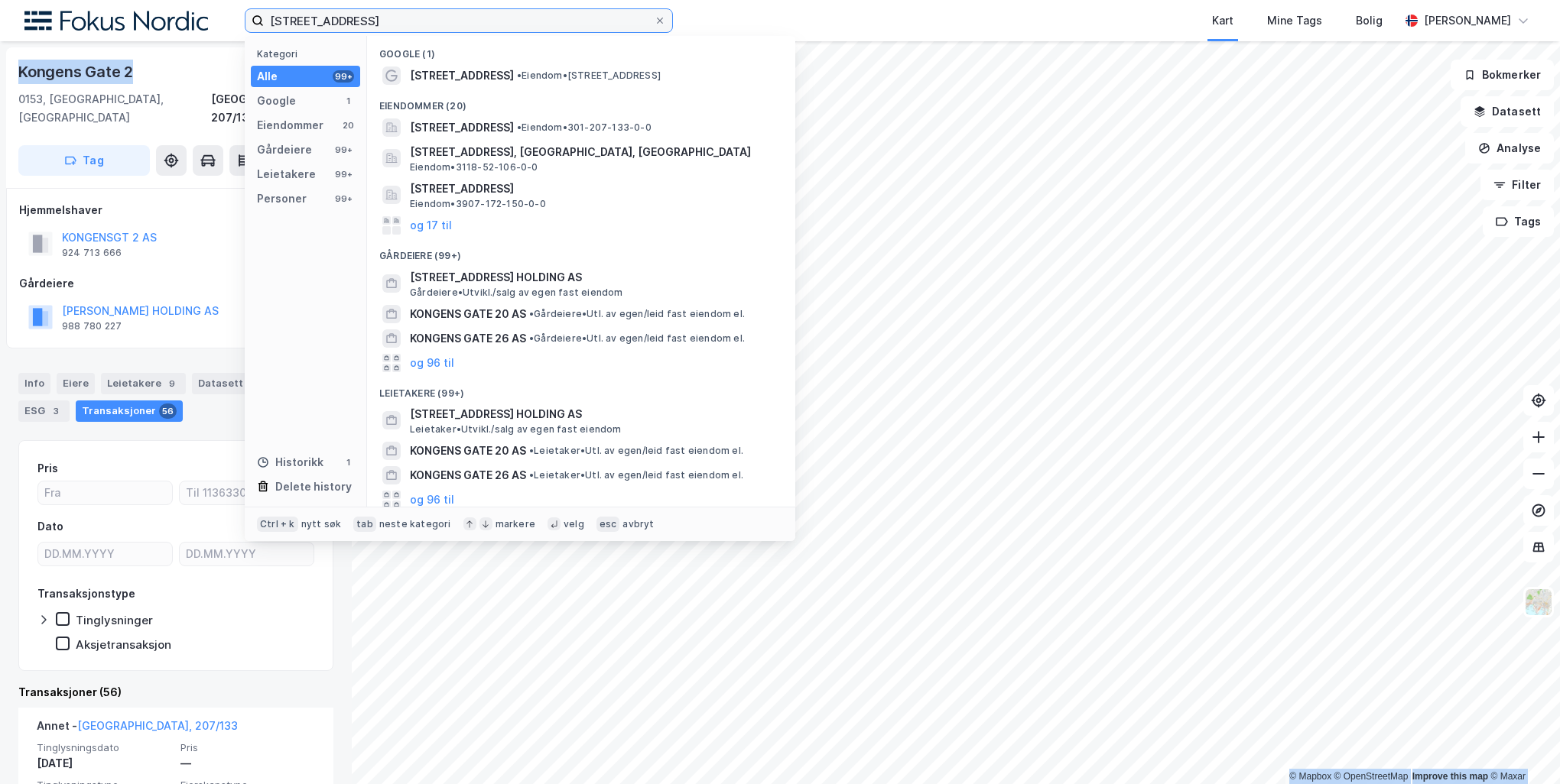
click at [370, 30] on input "kongens gate 2" at bounding box center [458, 21] width 390 height 23
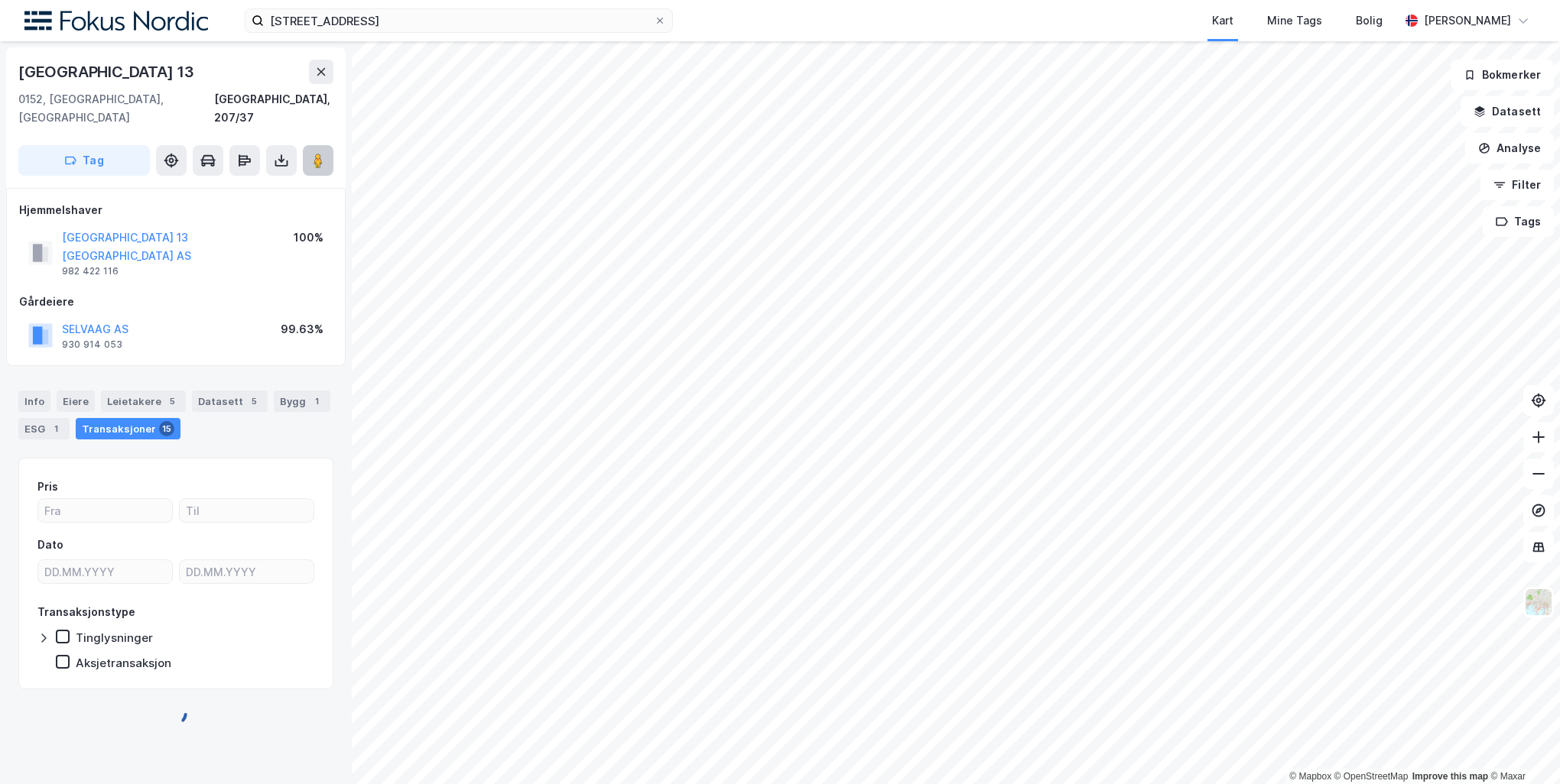
click at [314, 153] on image at bounding box center [318, 161] width 9 height 15
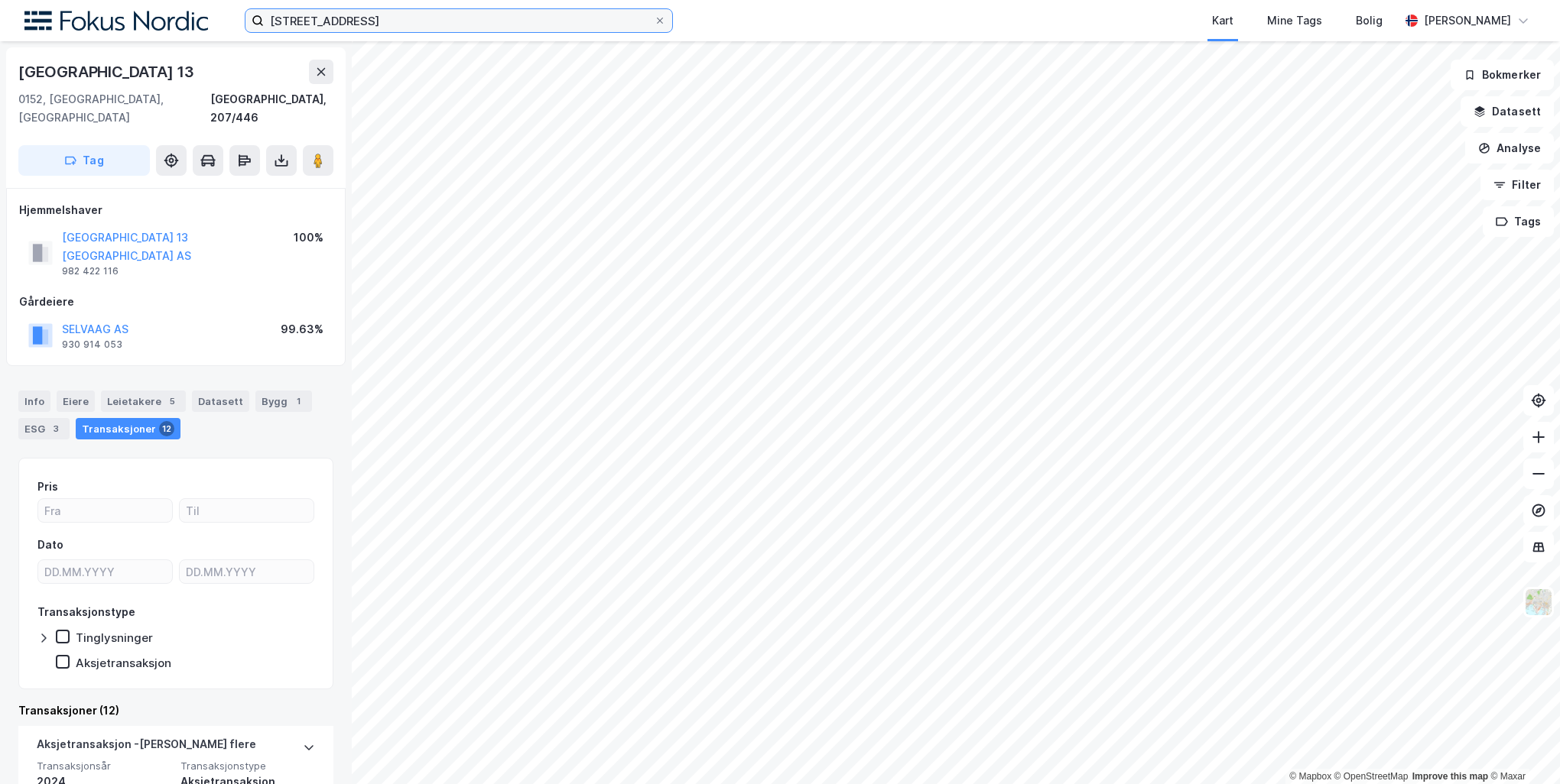
click at [529, 22] on input "dronningens gate 13" at bounding box center [458, 21] width 390 height 23
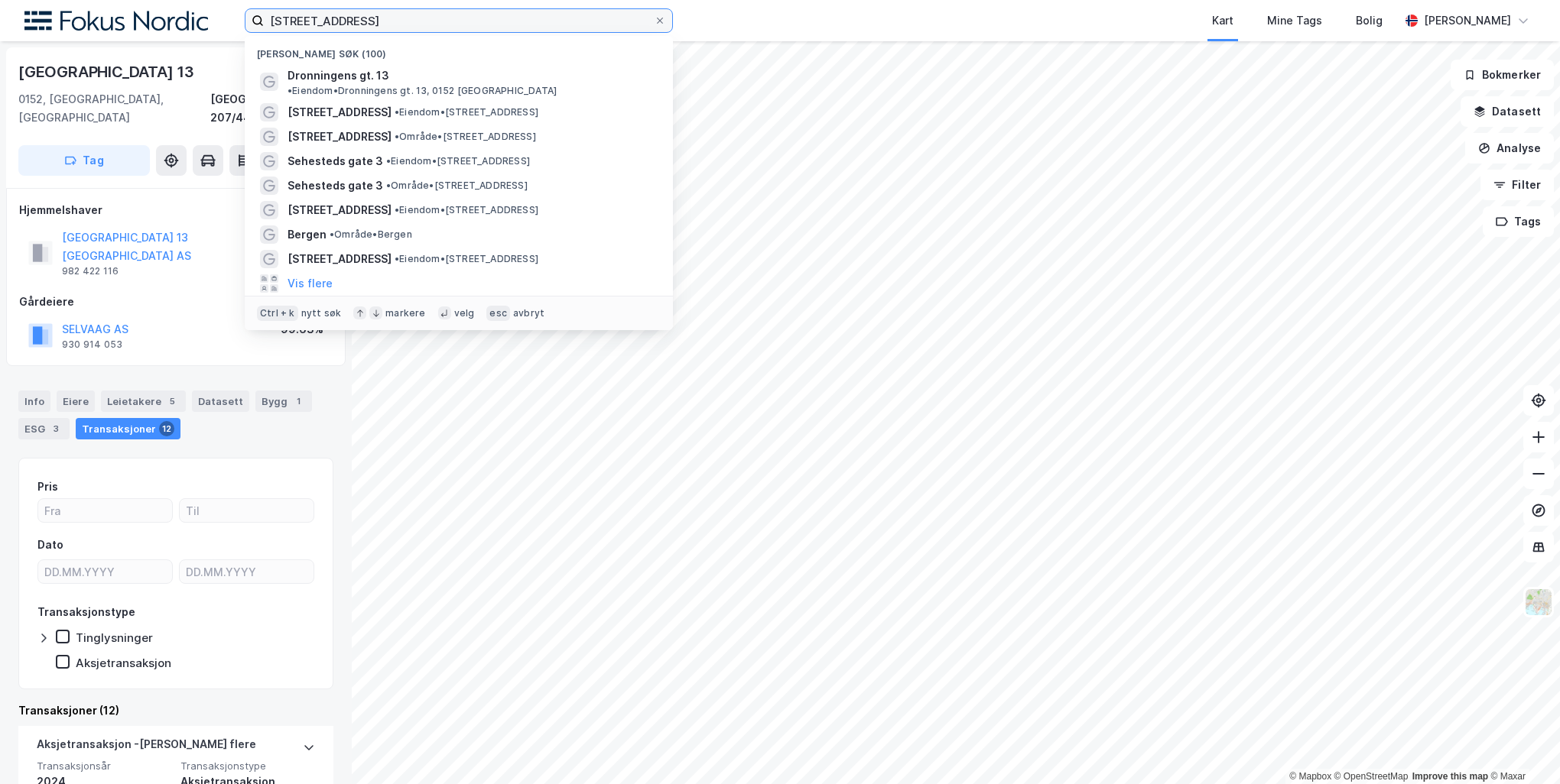
click at [529, 22] on input "dronningens gate 13" at bounding box center [458, 21] width 390 height 23
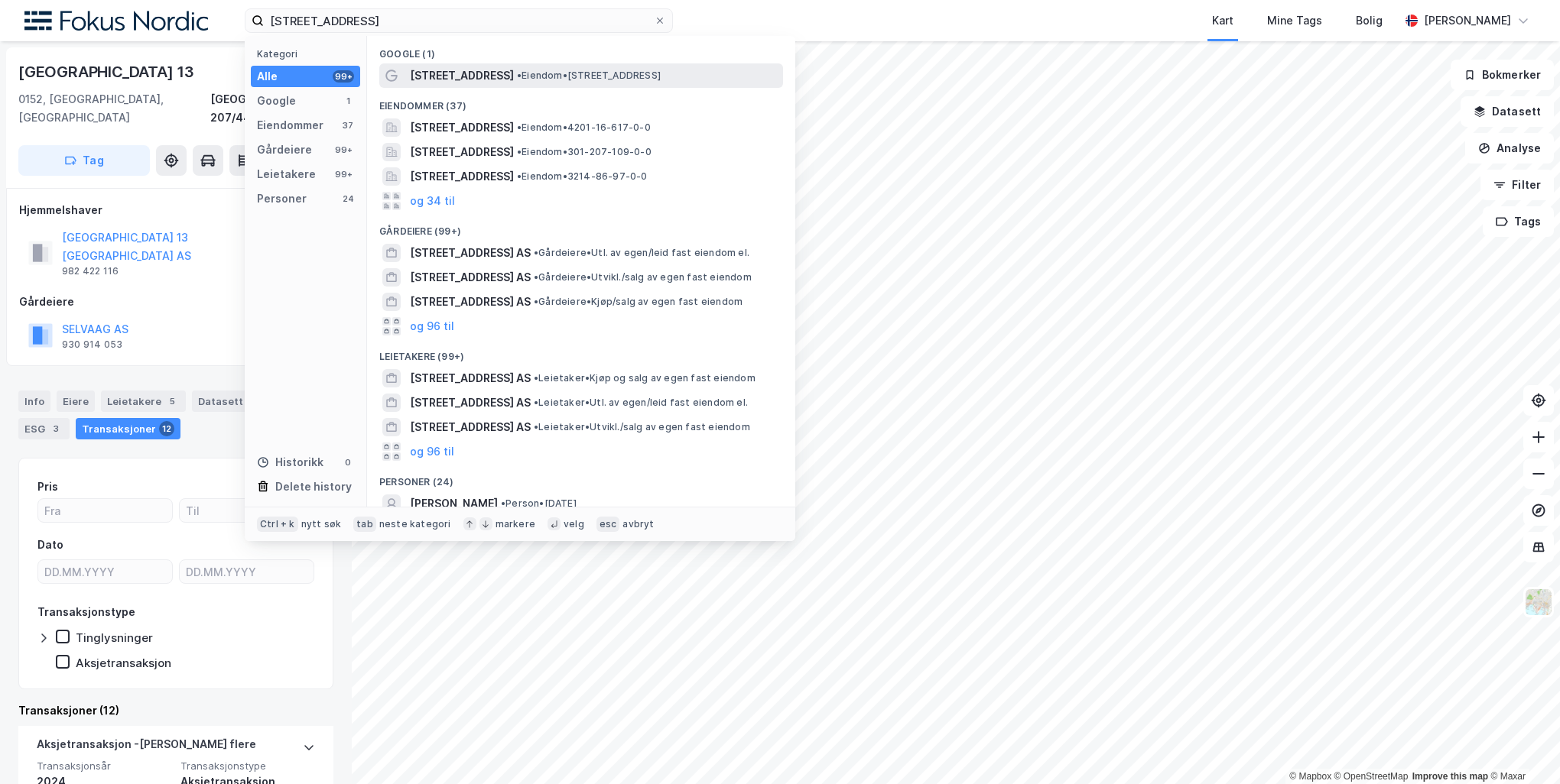
click at [520, 73] on span "• Eiendom • Kirkegata 4, 6004 Ålesund" at bounding box center [589, 76] width 144 height 12
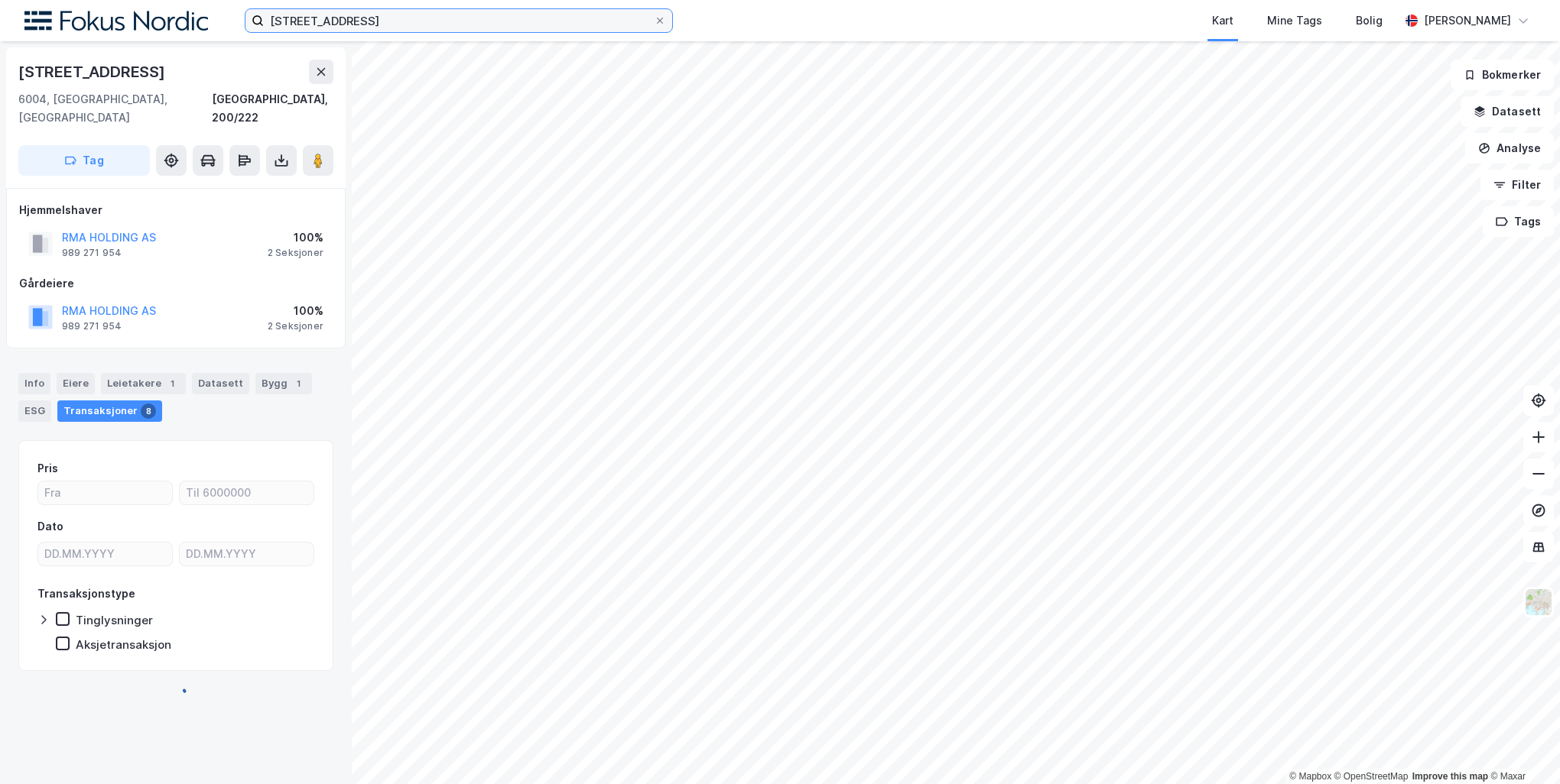
click at [373, 20] on input "kirkegata 4" at bounding box center [458, 21] width 390 height 23
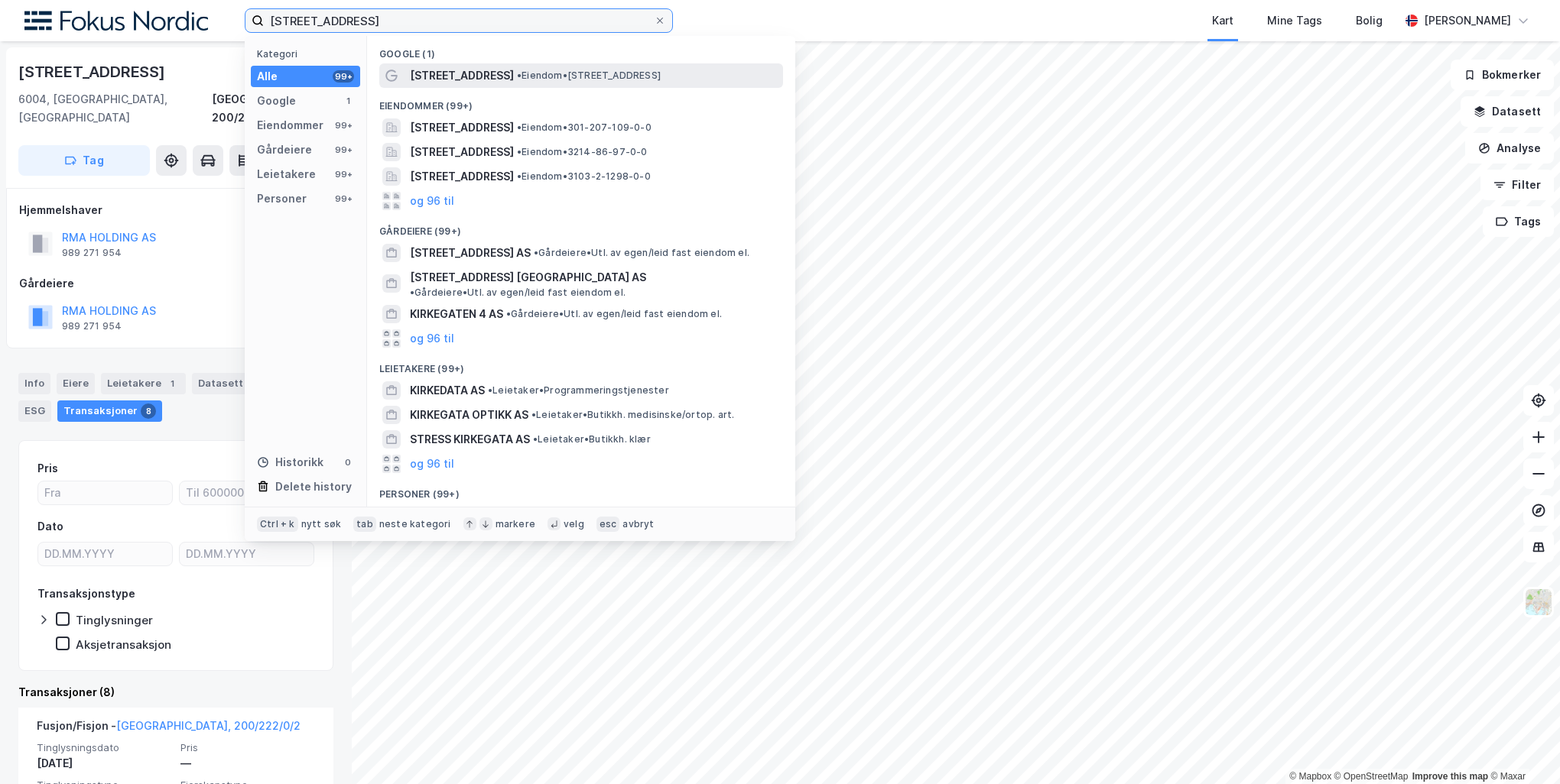
type input "kirkegata 4 oslo"
click at [517, 79] on span "• Eiendom • Kirkegata 4, 0153 Oslo" at bounding box center [589, 76] width 144 height 12
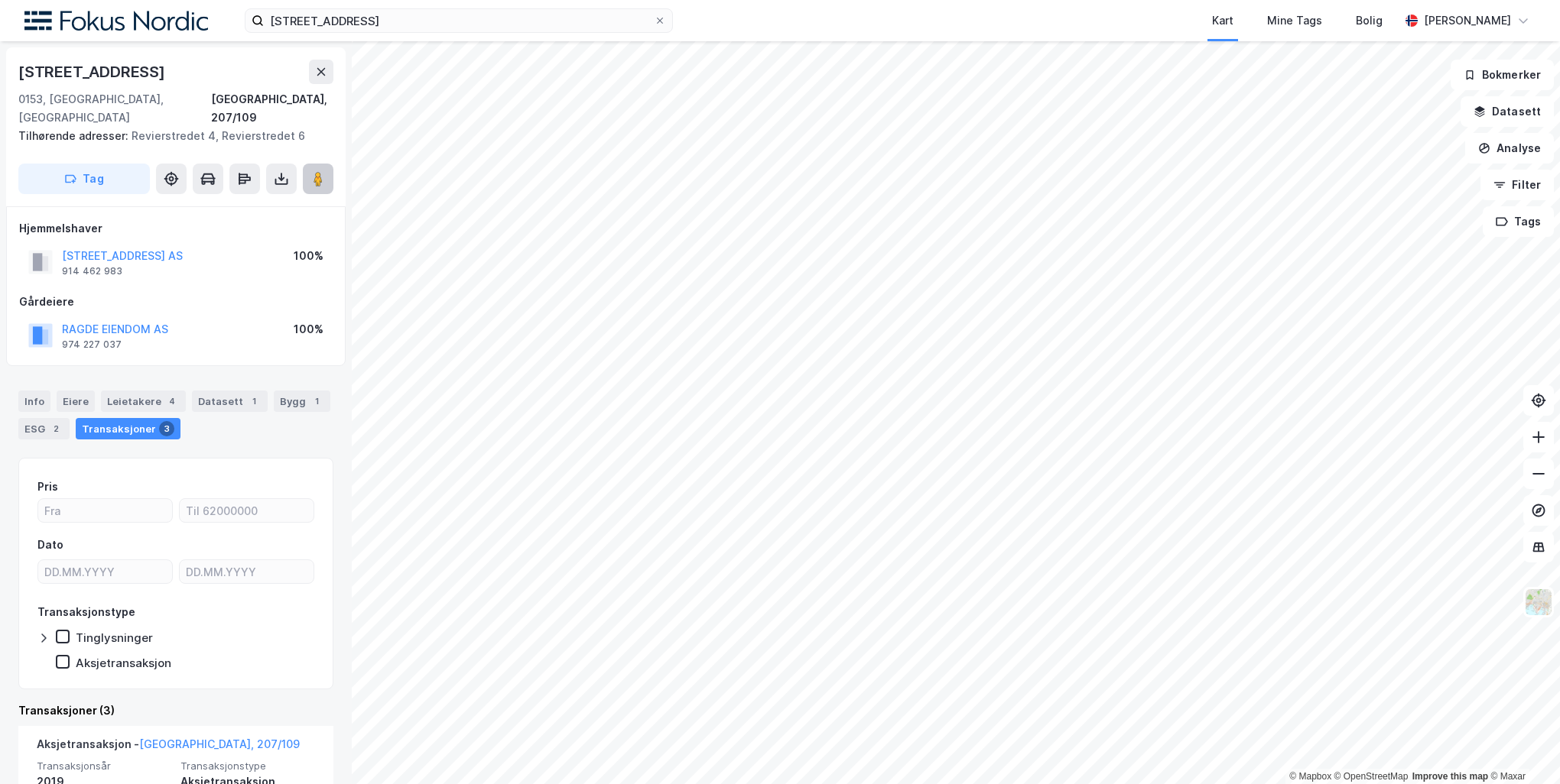
click at [315, 164] on button at bounding box center [319, 179] width 31 height 31
